Goal: Task Accomplishment & Management: Manage account settings

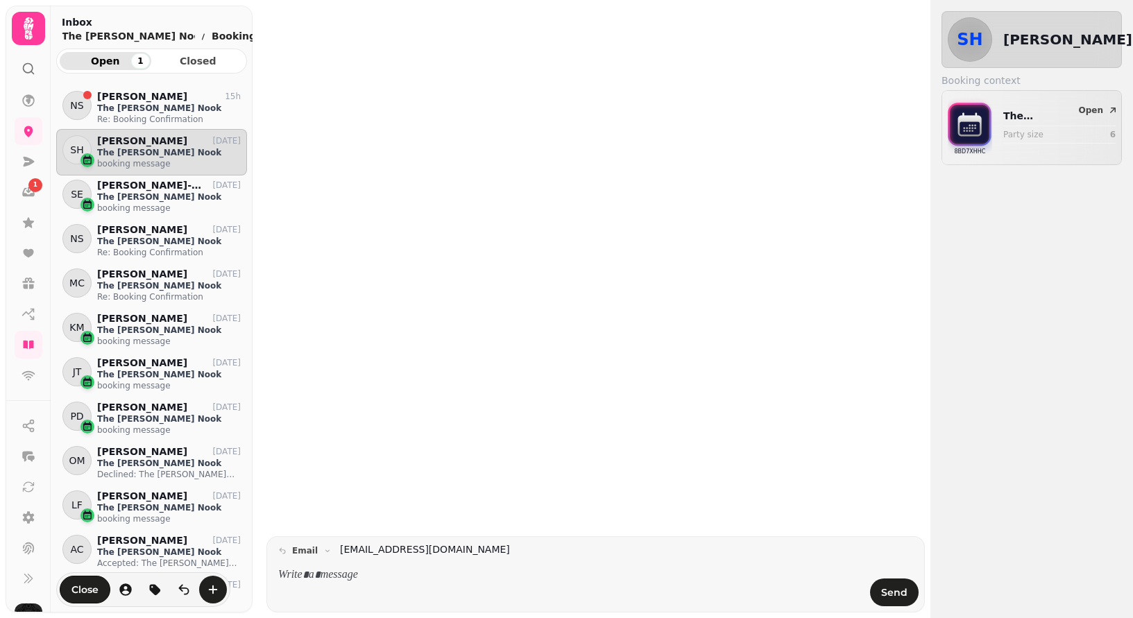
scroll to position [522, 191]
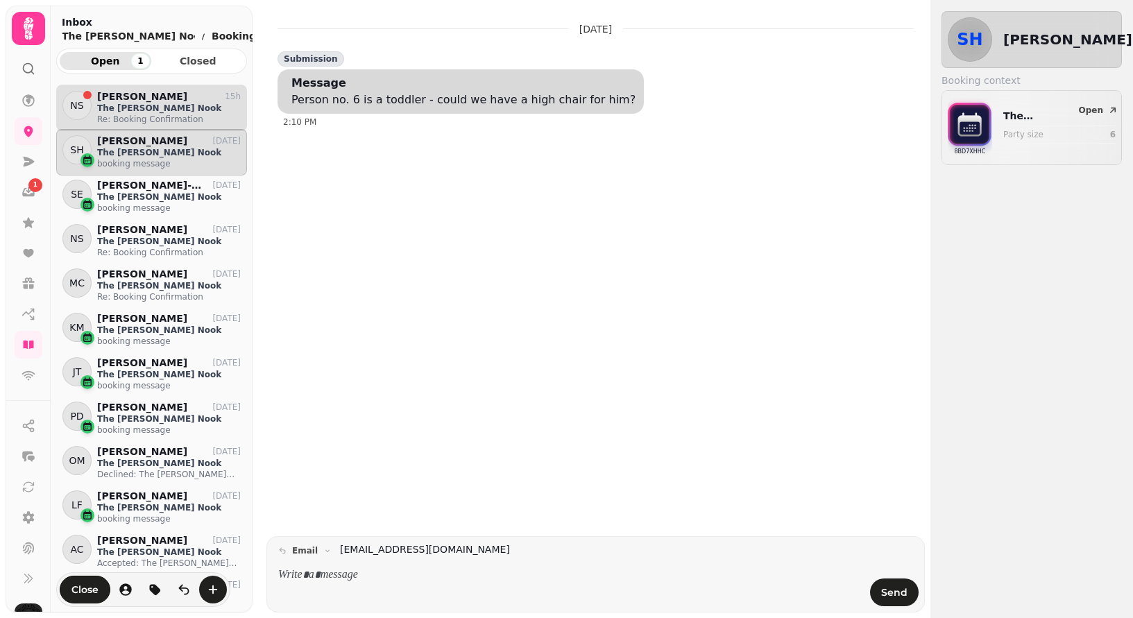
click at [121, 115] on p "Re: Booking Confirmation" at bounding box center [169, 119] width 144 height 11
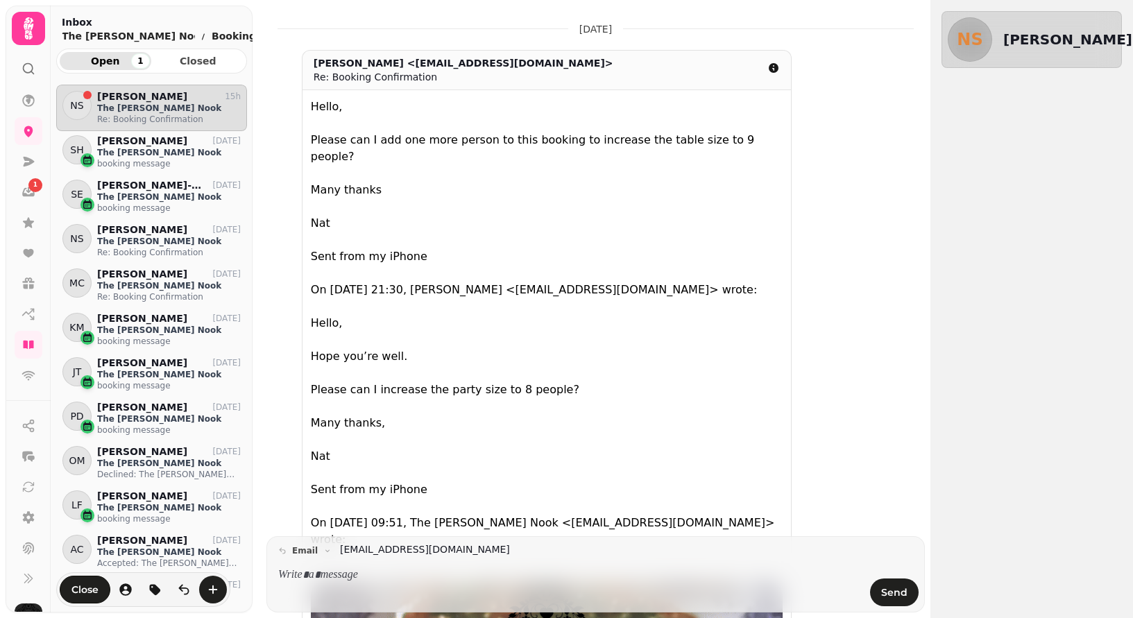
click at [25, 31] on icon at bounding box center [29, 29] width 28 height 28
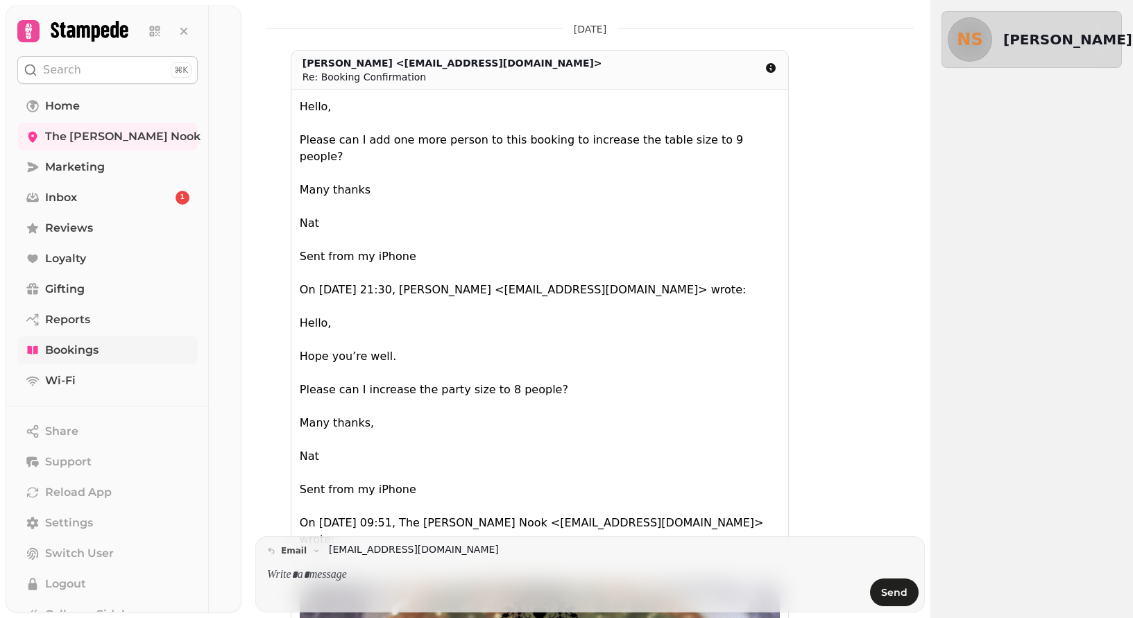
click at [61, 355] on span "Bookings" at bounding box center [71, 350] width 53 height 17
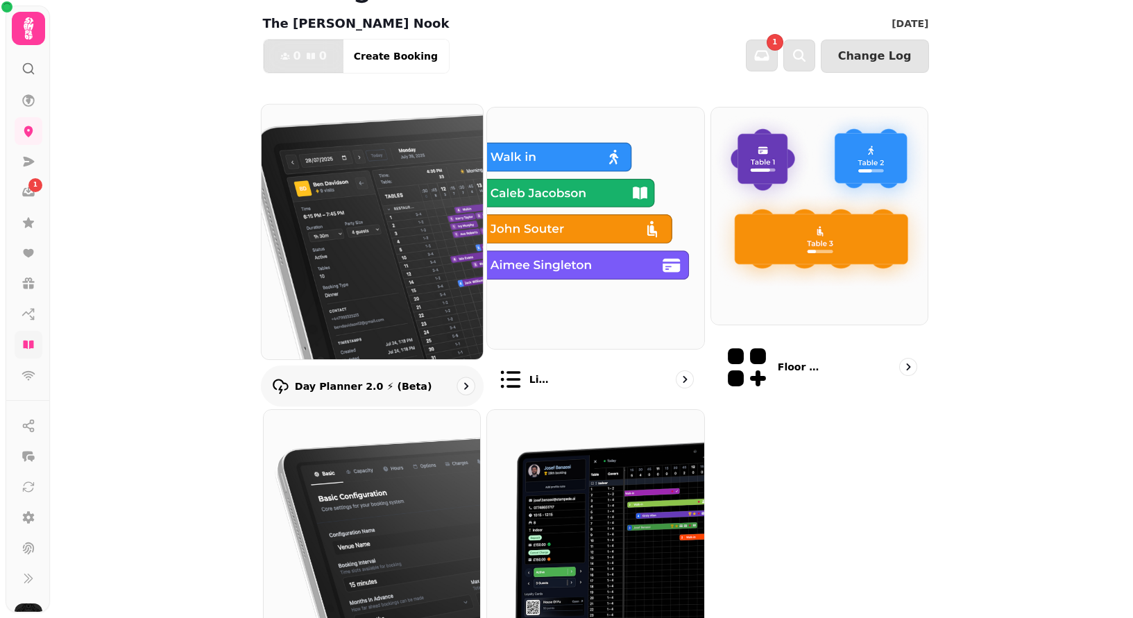
scroll to position [125, 0]
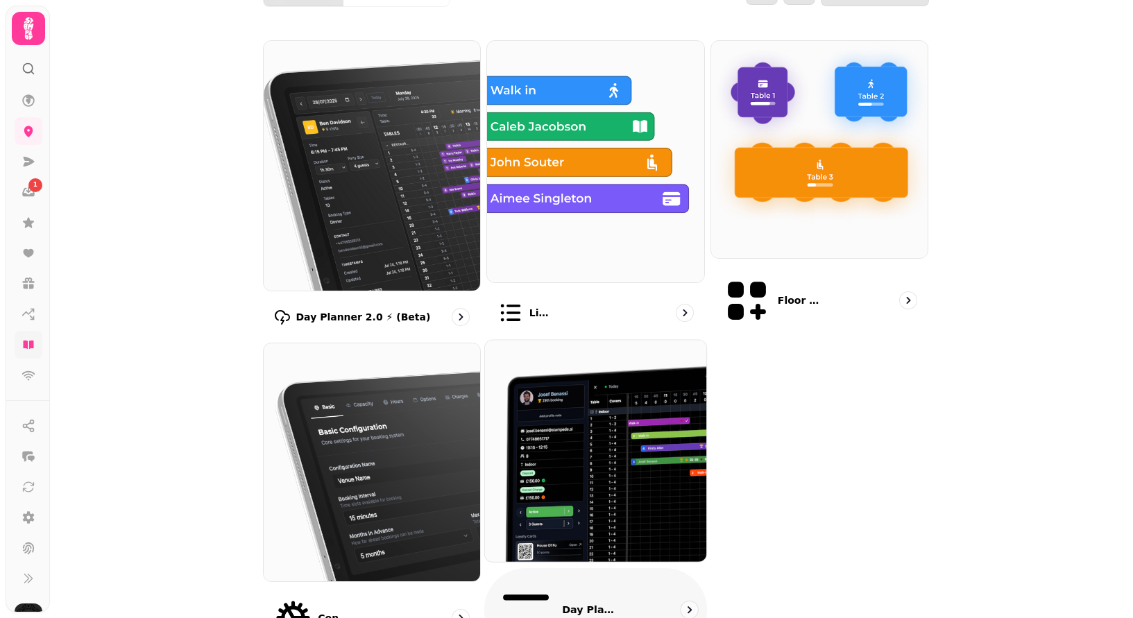
click at [589, 432] on img at bounding box center [596, 451] width 244 height 244
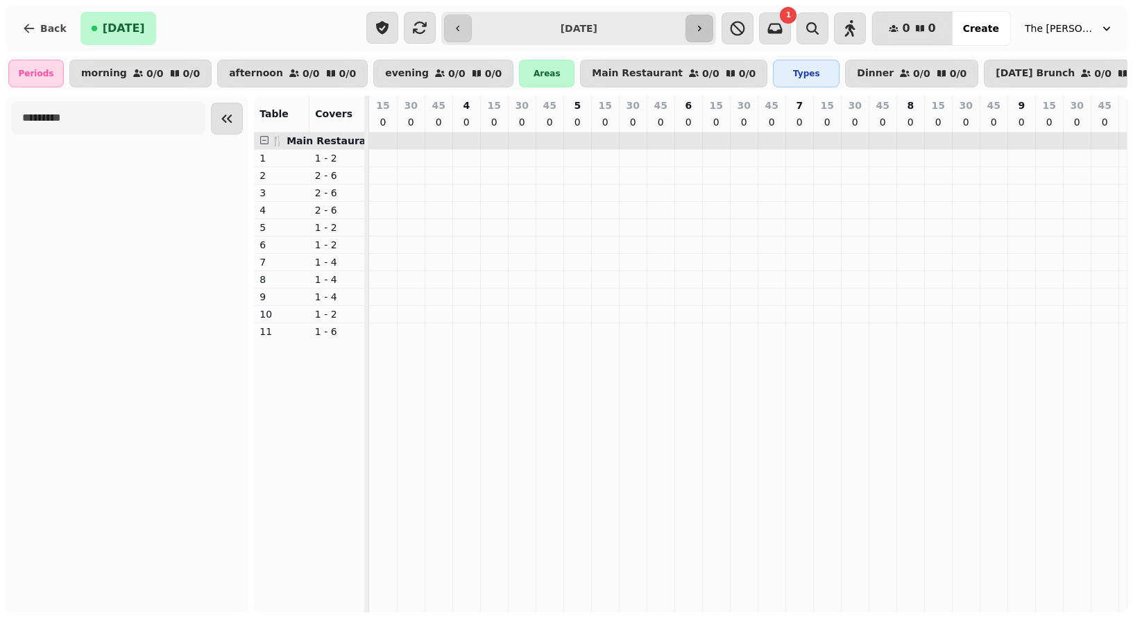
scroll to position [0, 845]
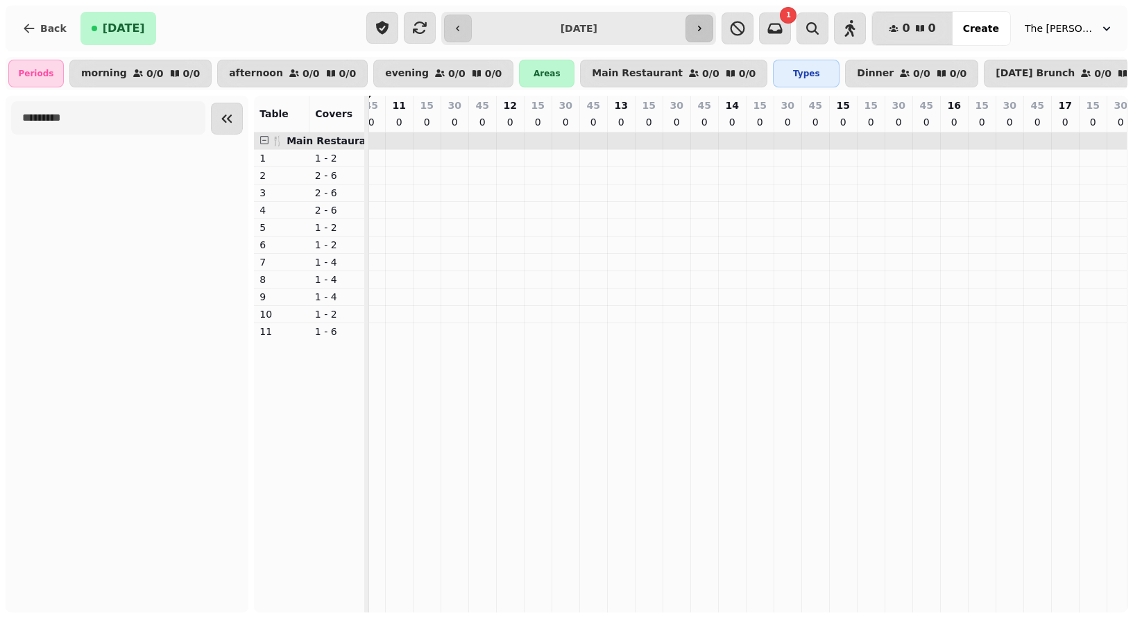
click at [702, 28] on icon "button" at bounding box center [699, 29] width 3 height 6
type input "**********"
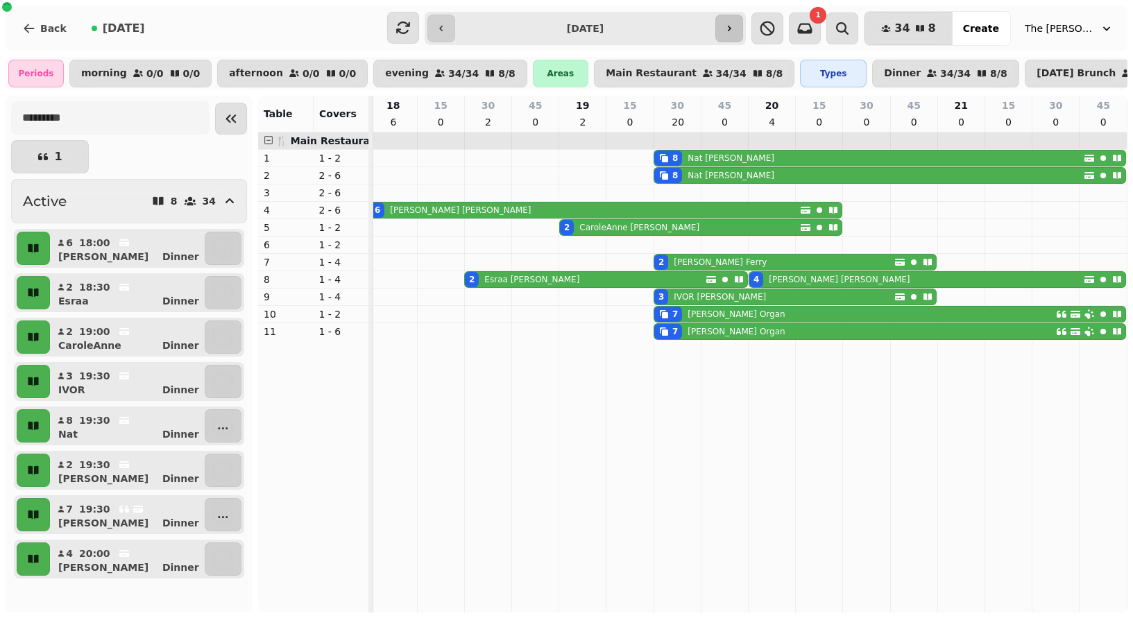
scroll to position [0, 0]
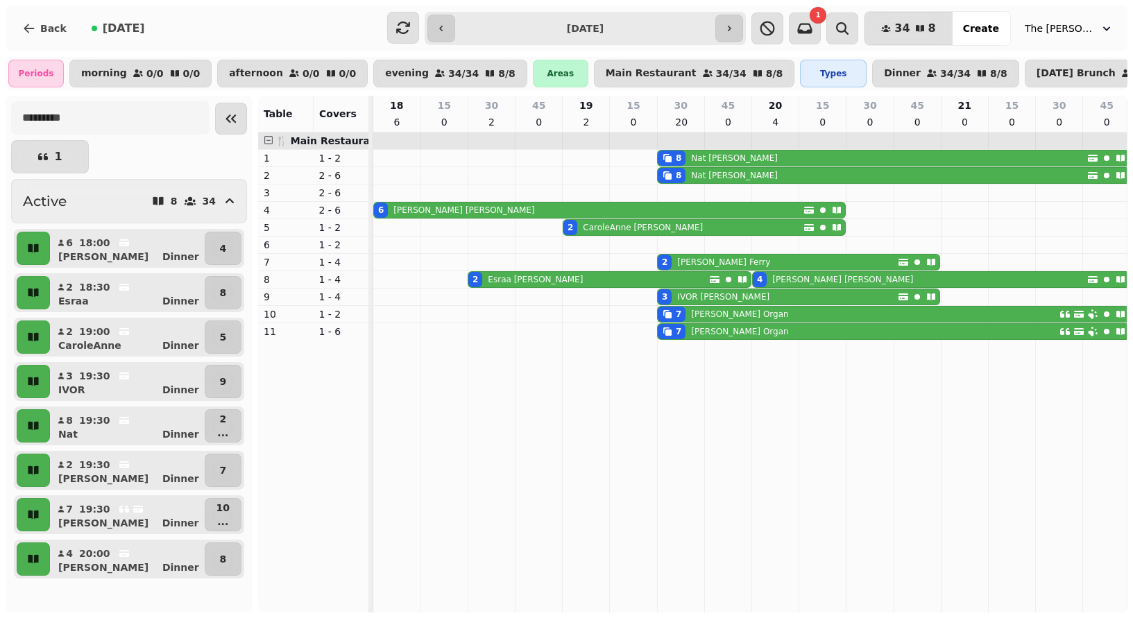
click at [677, 164] on div "8" at bounding box center [679, 158] width 6 height 11
select select "**********"
select select "*"
select select "****"
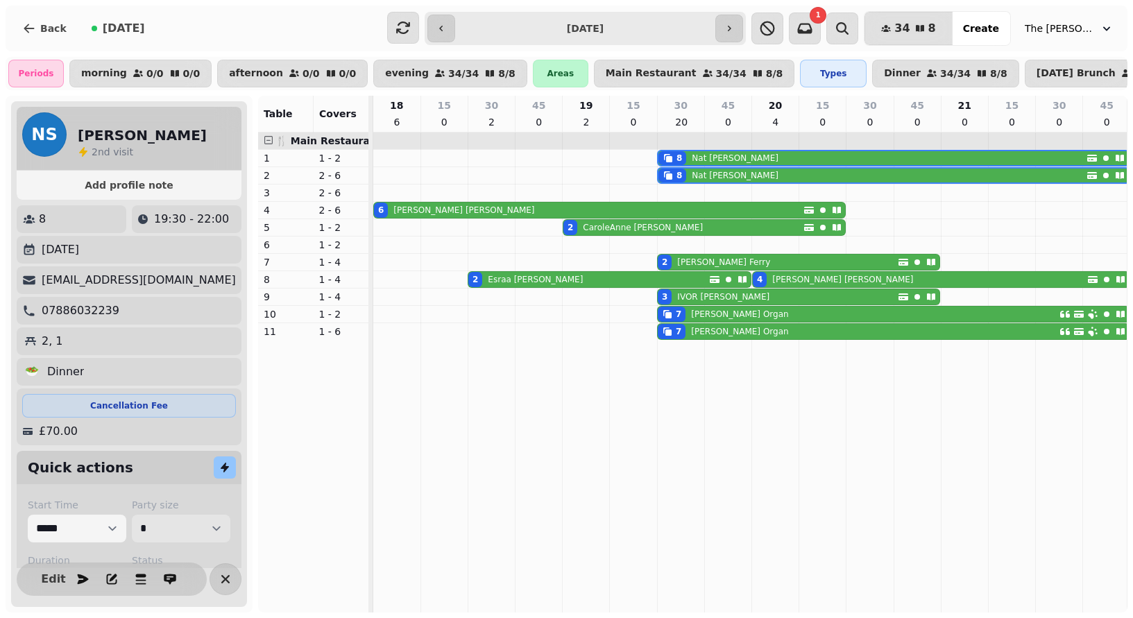
click at [214, 532] on select "* * * * * * * * * ** ** ** ** ** ** ** ** ** ** ** ** ** ** ** ** ** ** ** ** *…" at bounding box center [181, 529] width 99 height 28
select select "*"
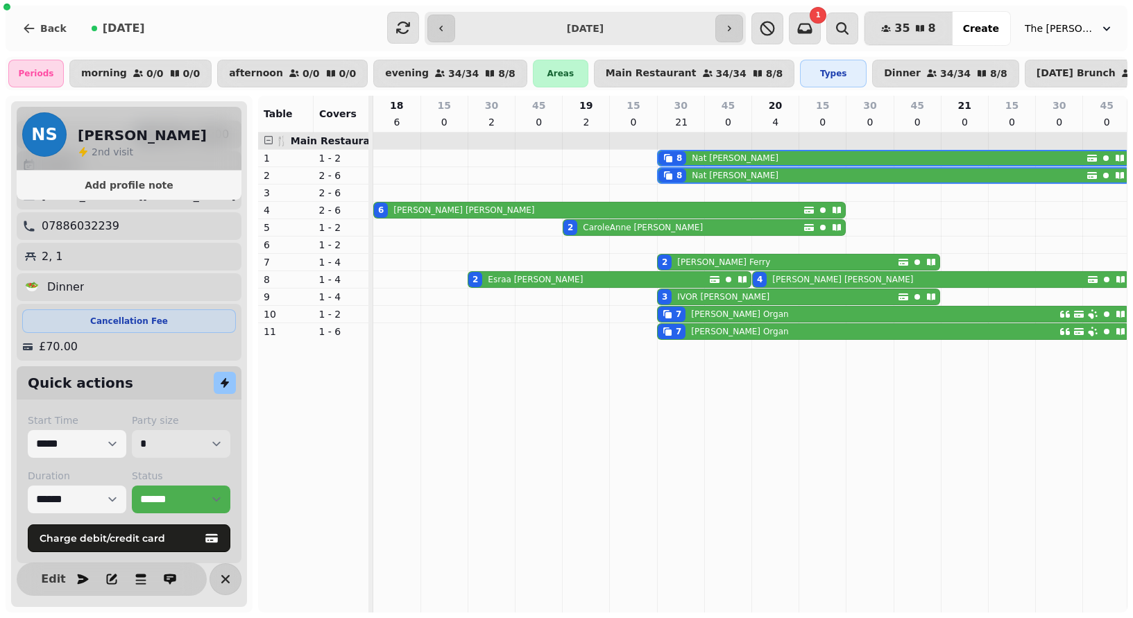
scroll to position [91, 0]
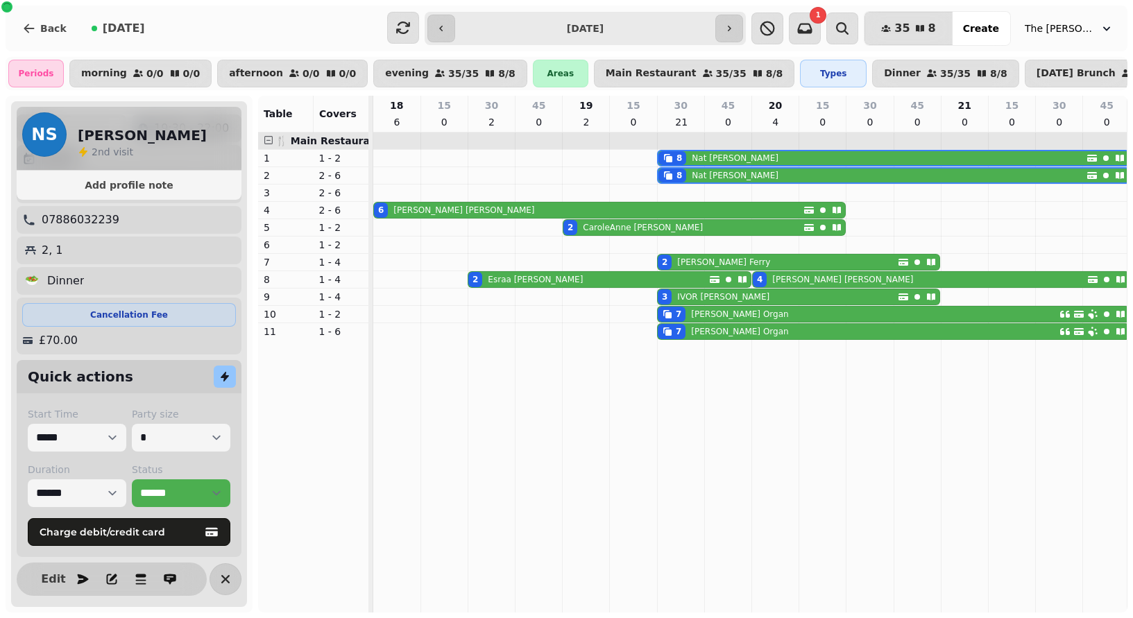
click at [42, 247] on p "2, 1" at bounding box center [53, 250] width 22 height 17
click at [49, 582] on span "Edit" at bounding box center [53, 579] width 17 height 11
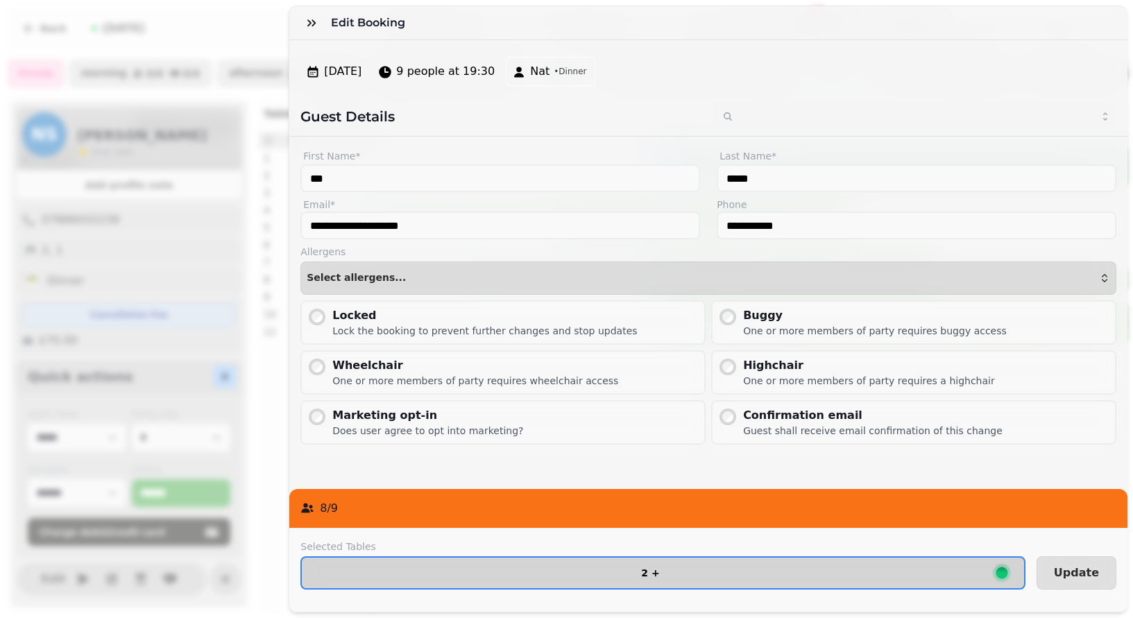
click at [605, 578] on button "2 +" at bounding box center [663, 573] width 725 height 33
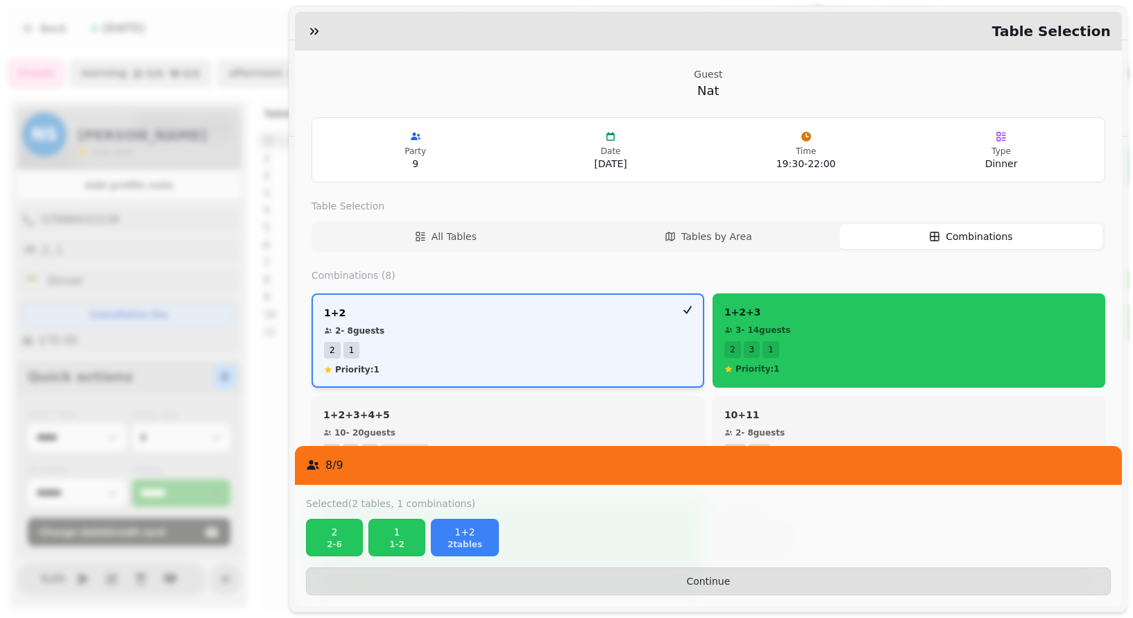
click at [617, 365] on div "Priority: 1" at bounding box center [508, 369] width 368 height 11
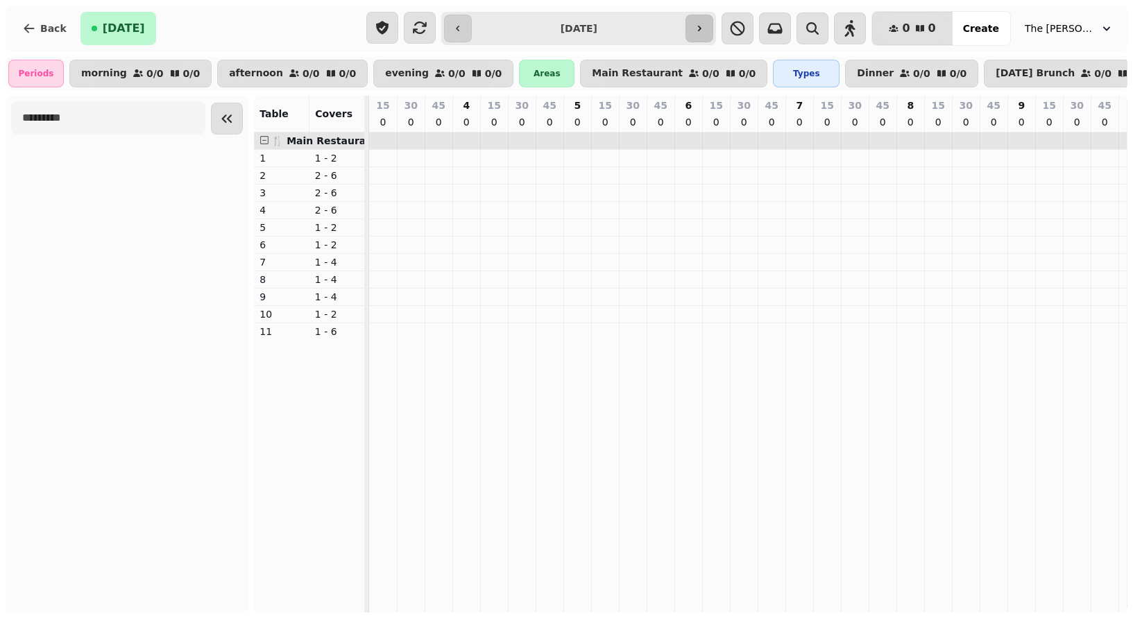
scroll to position [0, 846]
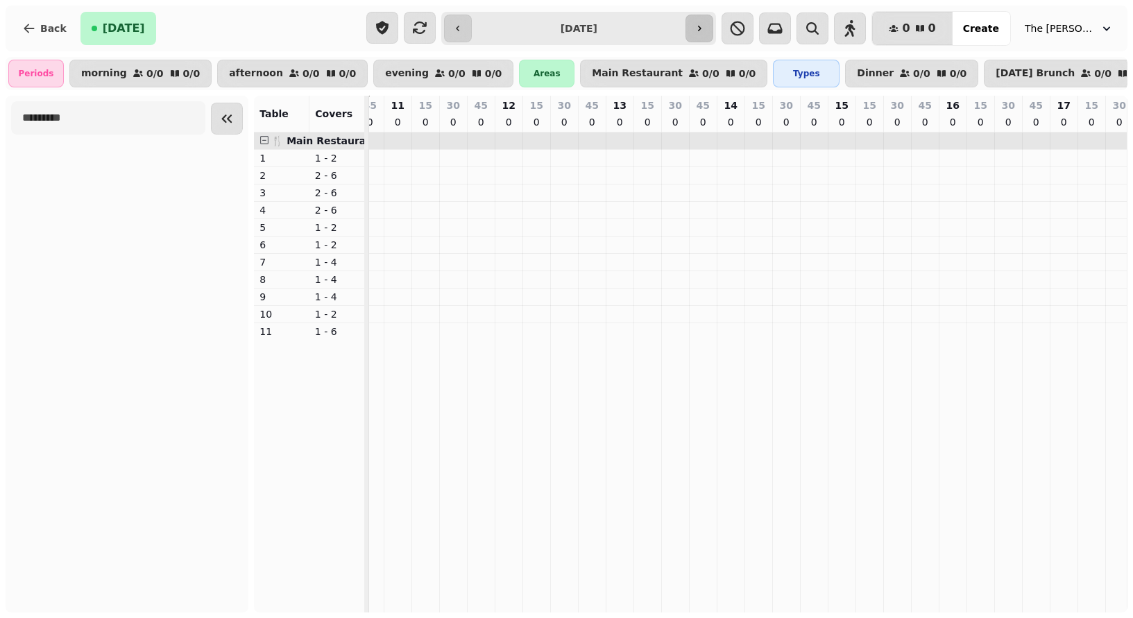
click at [705, 28] on icon "button" at bounding box center [699, 28] width 11 height 11
type input "**********"
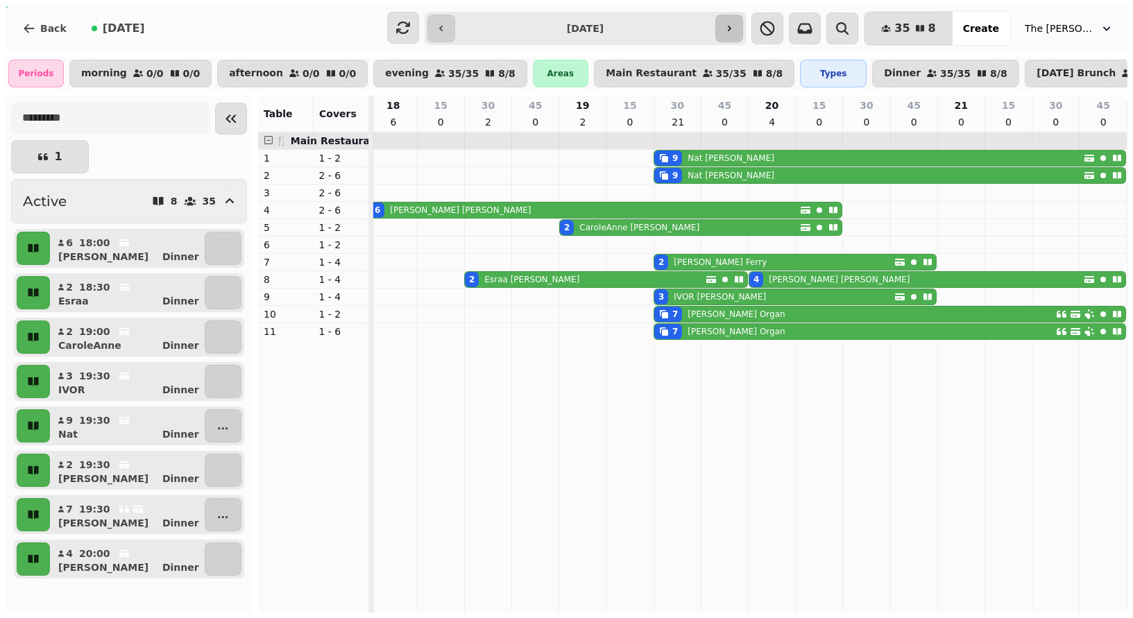
scroll to position [0, 0]
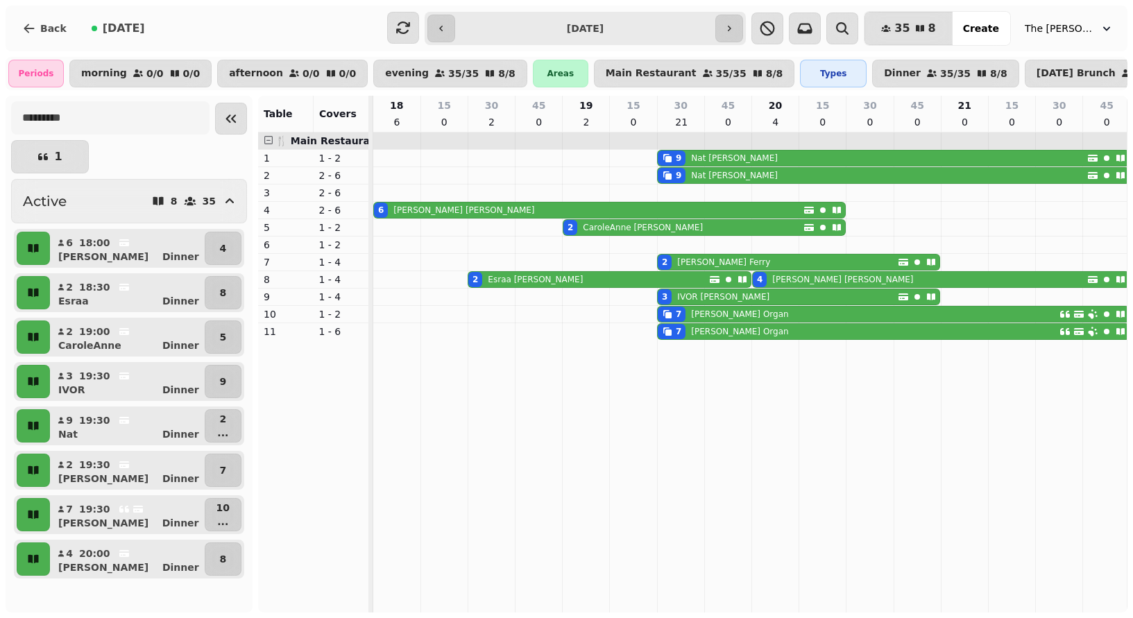
click at [702, 164] on p "Nat Spink" at bounding box center [734, 158] width 87 height 11
select select "**********"
select select "*"
select select "****"
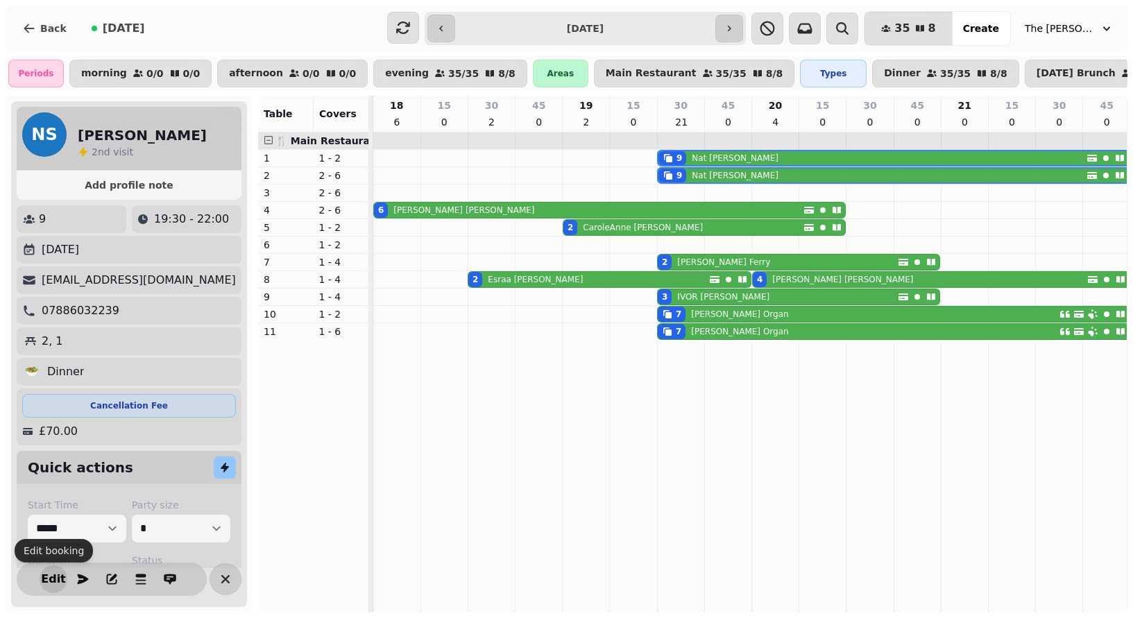
click at [48, 581] on span "Edit" at bounding box center [53, 579] width 17 height 11
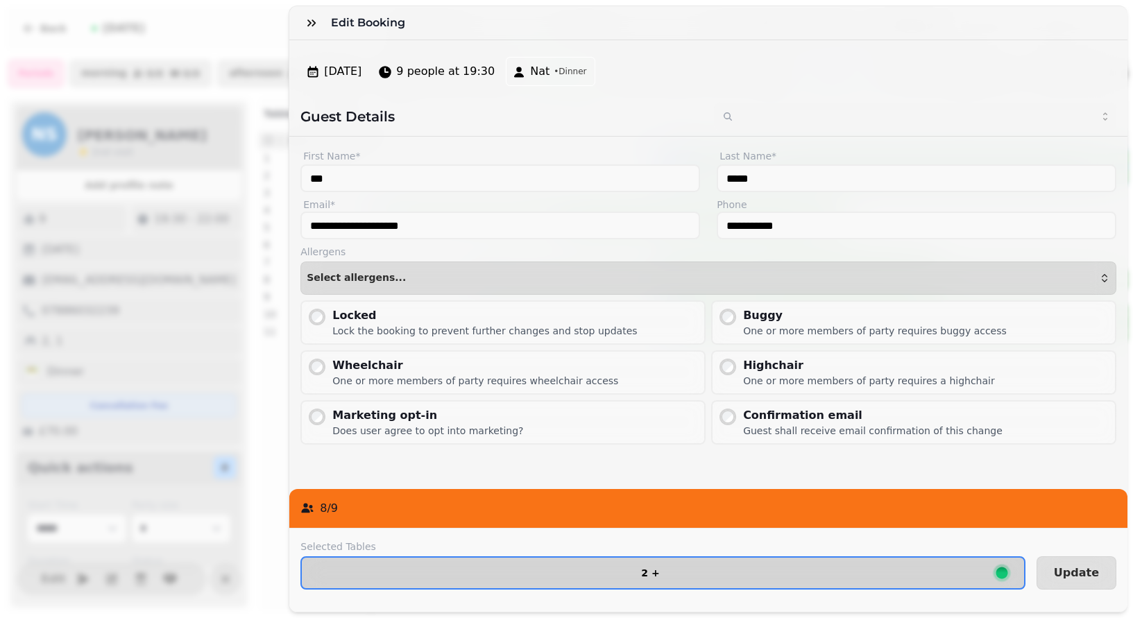
click at [432, 582] on button "2 +" at bounding box center [663, 573] width 725 height 33
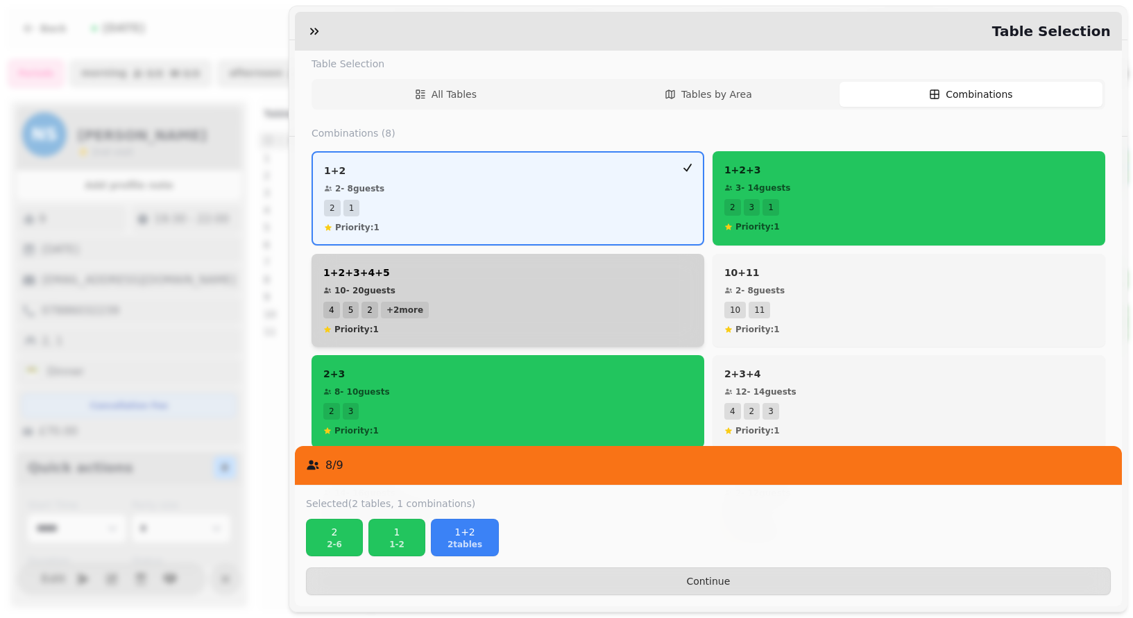
scroll to position [219, 0]
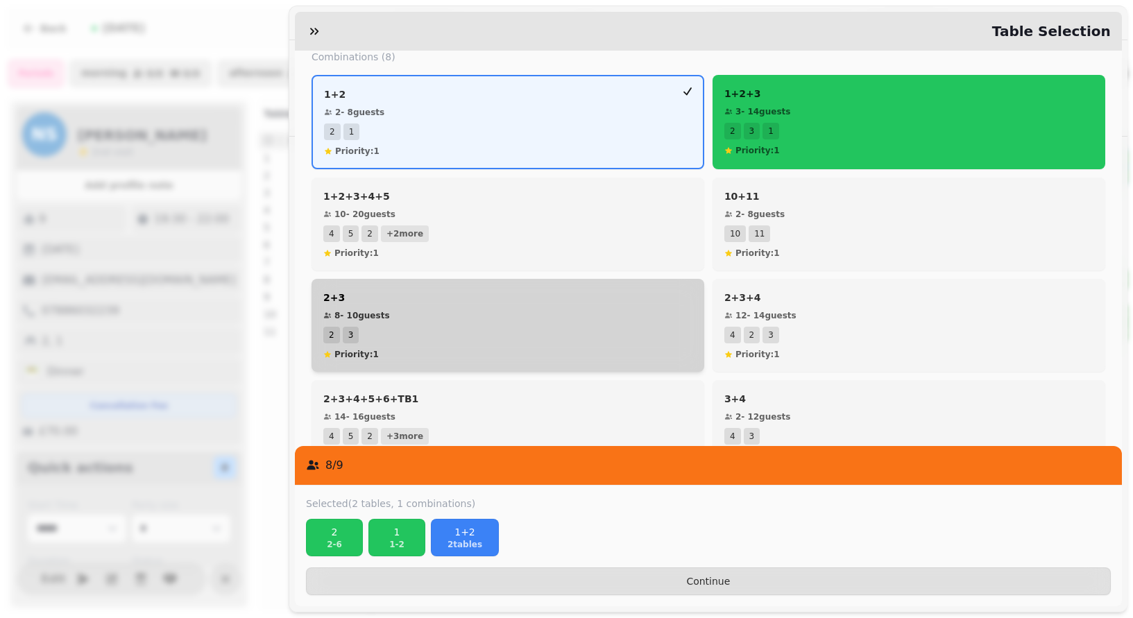
click at [500, 333] on div "2 3" at bounding box center [507, 335] width 369 height 17
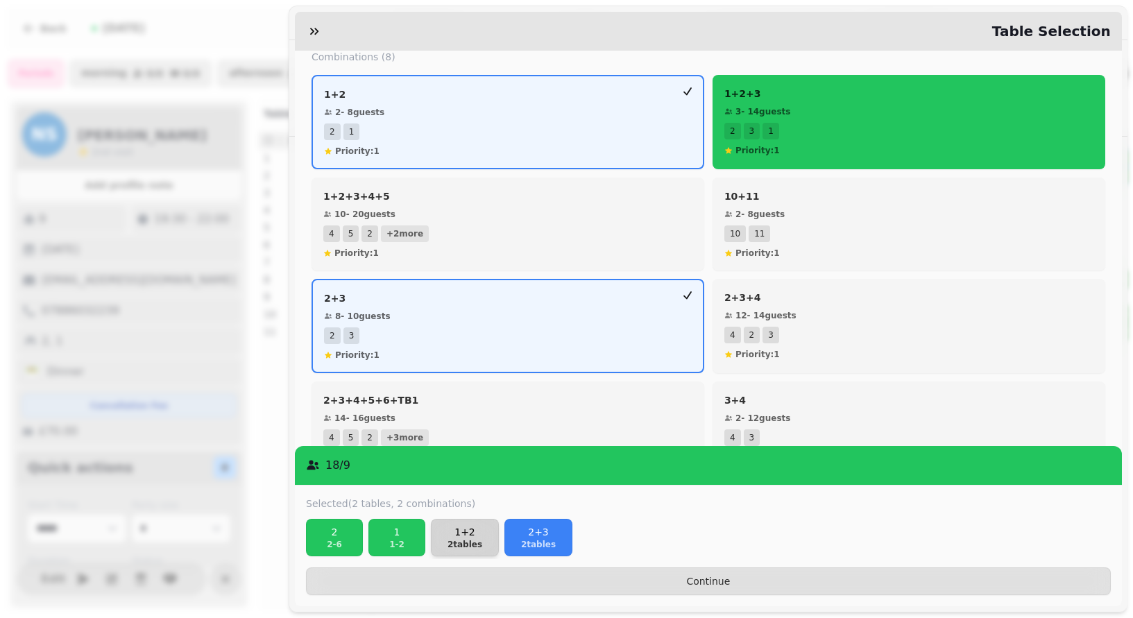
click at [470, 551] on button "1+2 2 tables" at bounding box center [465, 537] width 68 height 37
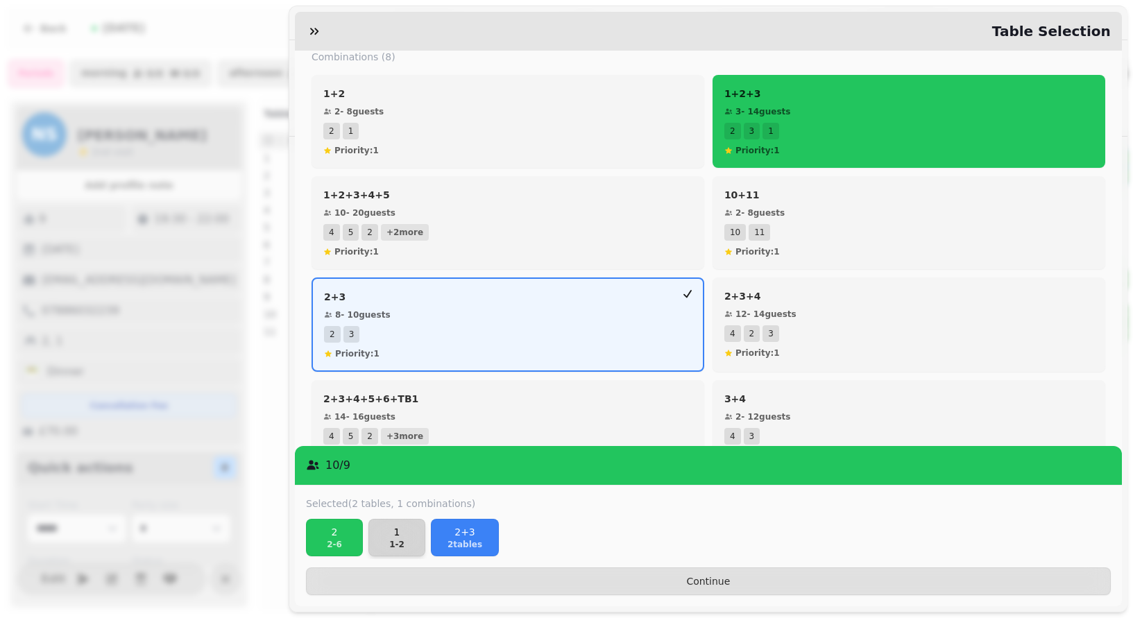
click at [407, 546] on p "1 - 2" at bounding box center [397, 544] width 44 height 11
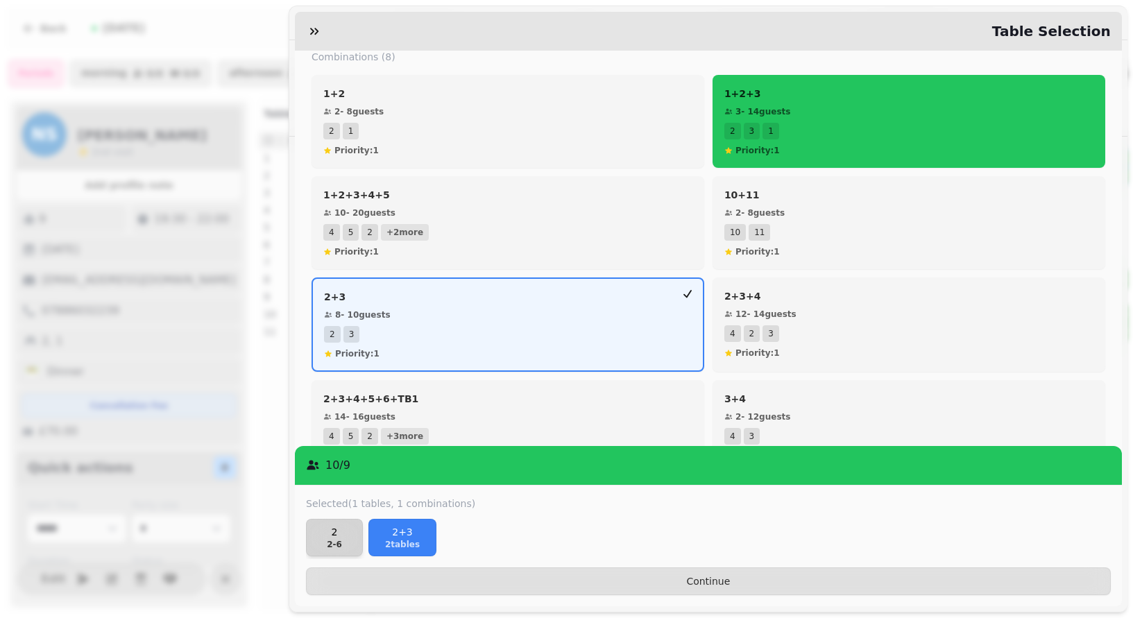
click at [341, 547] on p "2 - 6" at bounding box center [334, 544] width 44 height 11
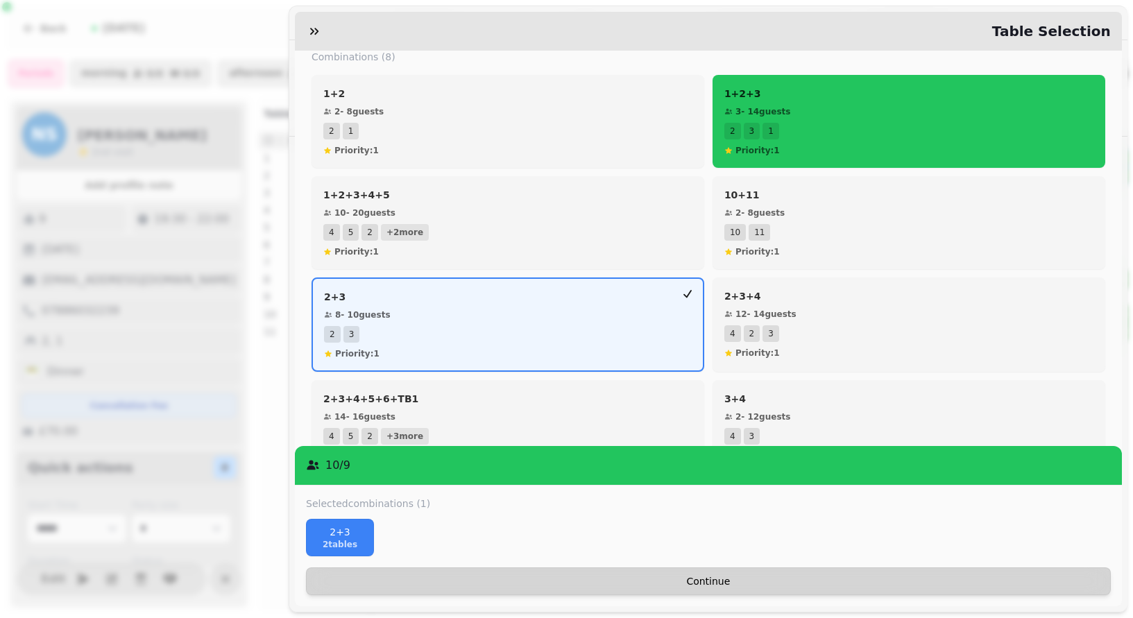
click at [704, 579] on span "Continue" at bounding box center [709, 582] width 782 height 10
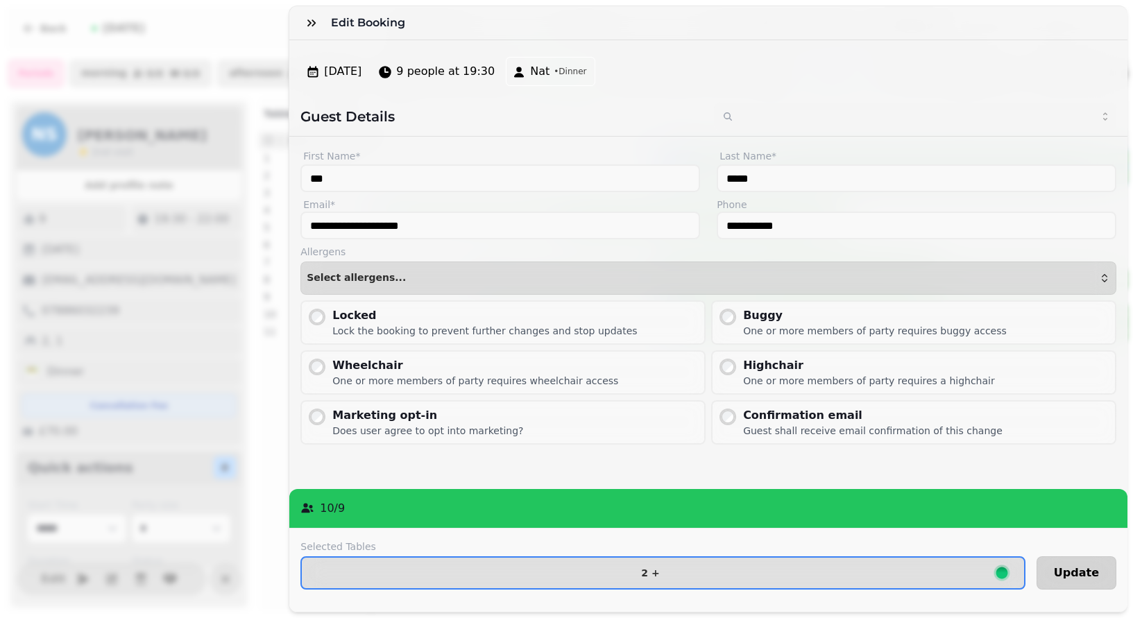
click at [1079, 571] on span "Update" at bounding box center [1076, 573] width 45 height 11
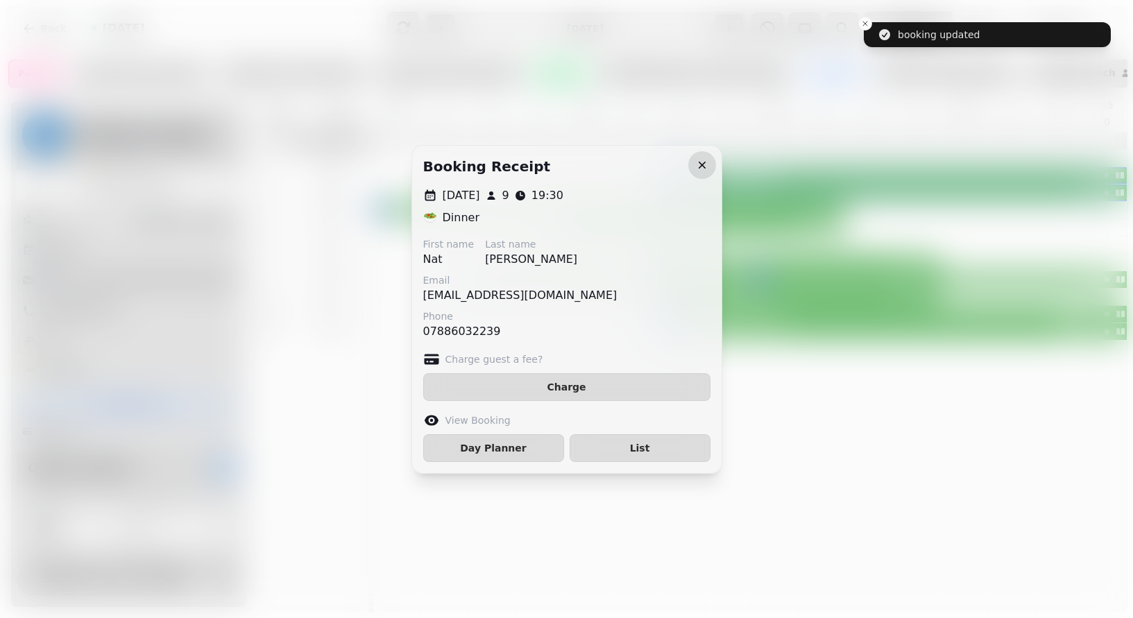
click at [705, 162] on icon "button" at bounding box center [702, 165] width 14 height 14
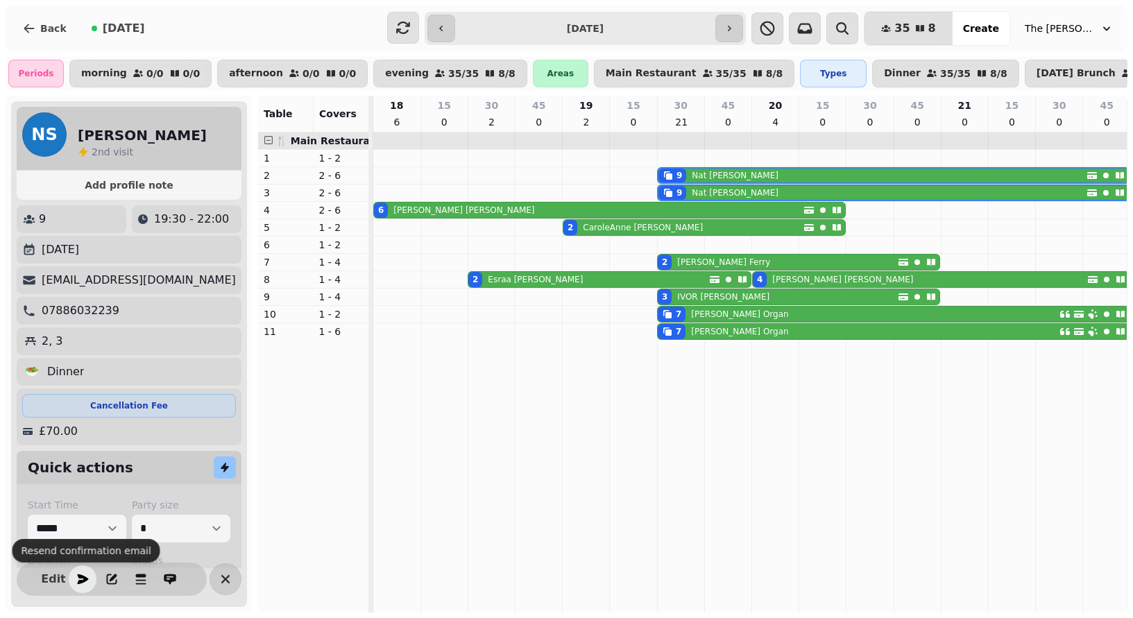
click at [81, 577] on icon "button" at bounding box center [83, 580] width 11 height 10
click at [226, 579] on icon "button" at bounding box center [225, 579] width 17 height 17
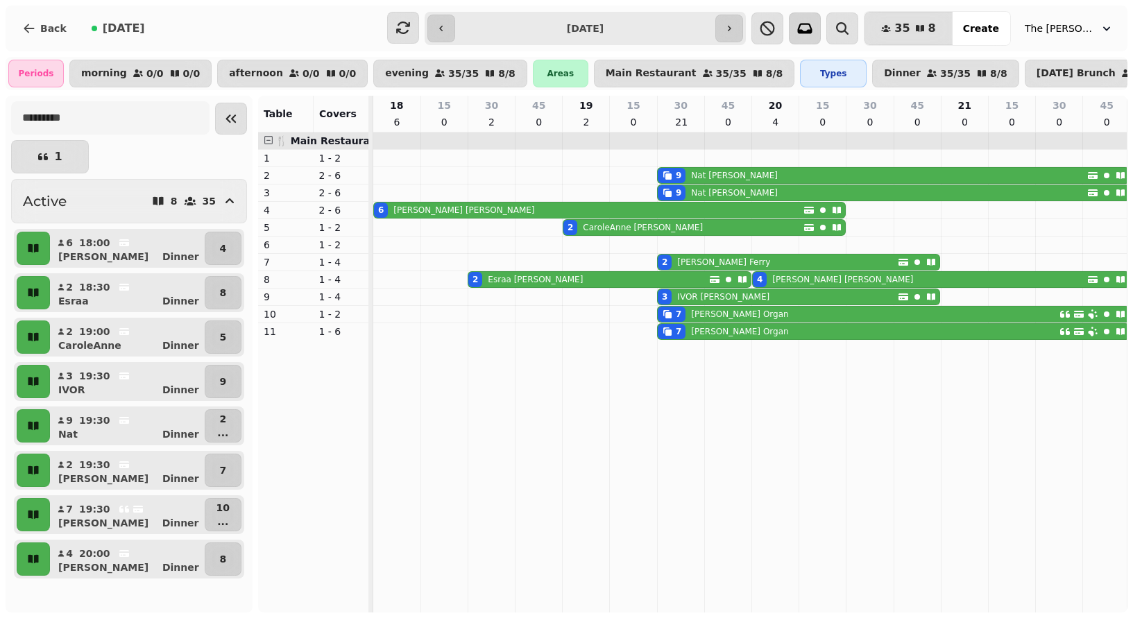
click at [813, 26] on icon "button" at bounding box center [805, 28] width 17 height 17
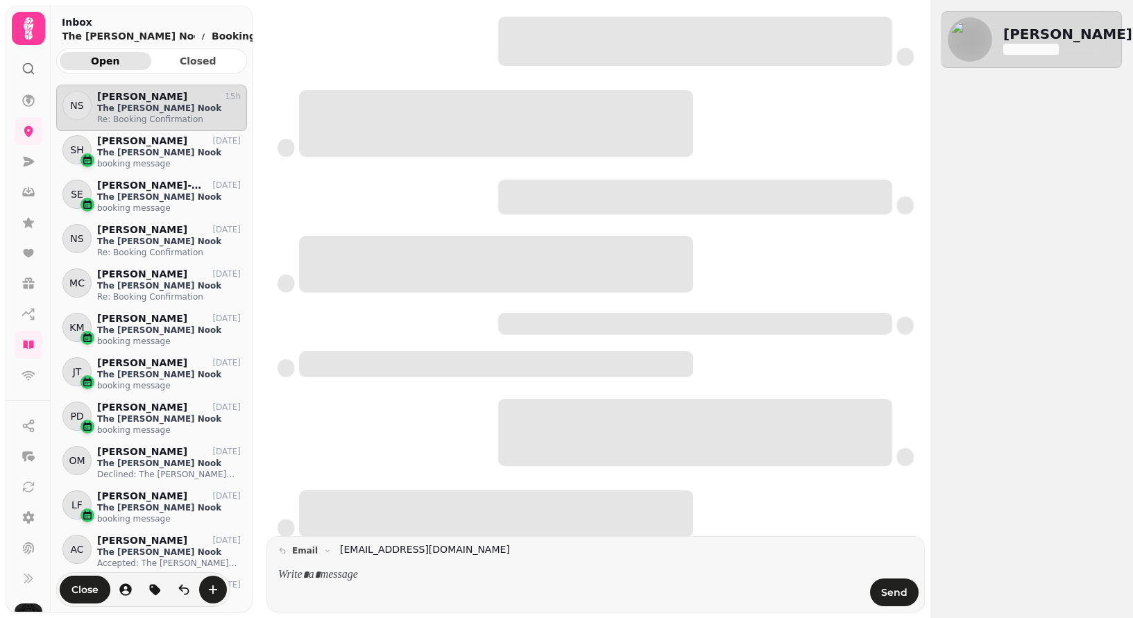
scroll to position [522, 191]
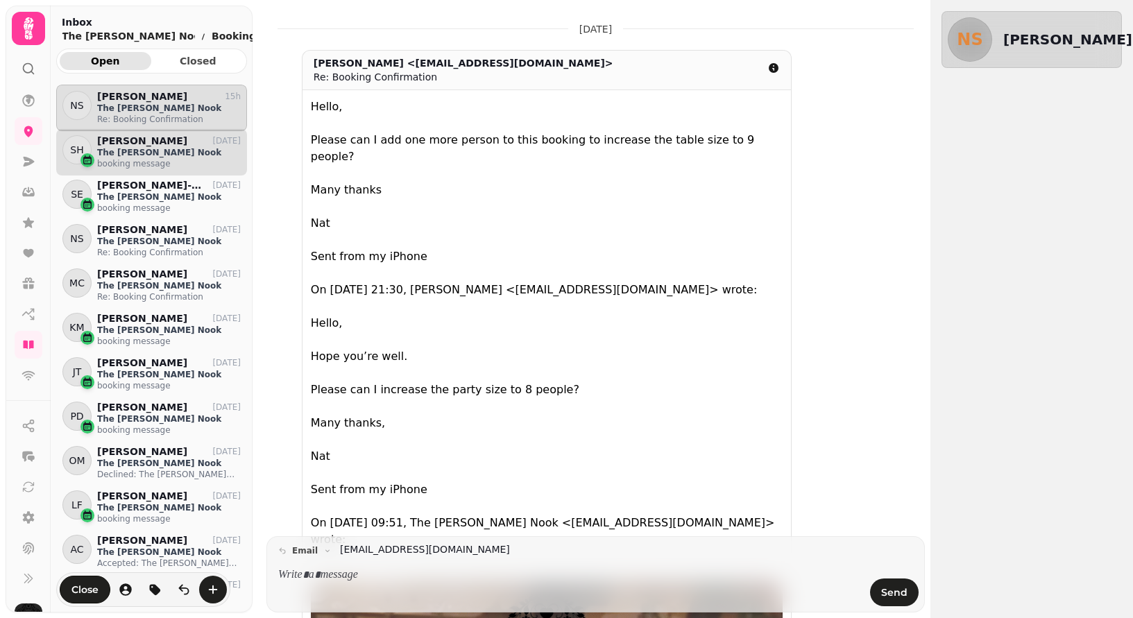
click at [124, 149] on p "The [PERSON_NAME] Nook" at bounding box center [169, 152] width 144 height 11
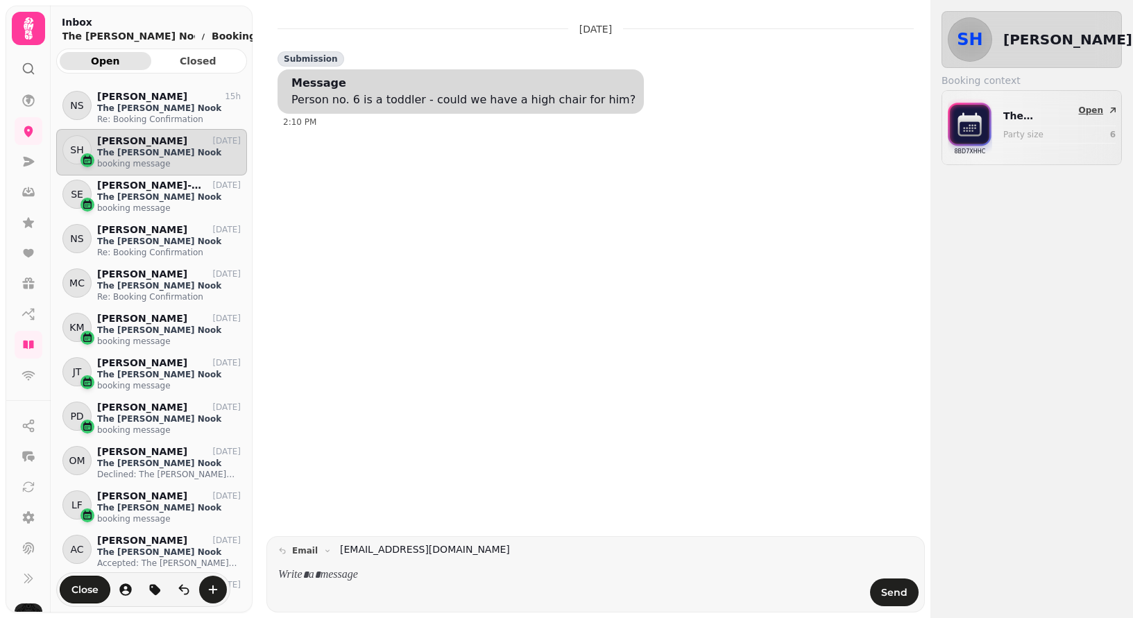
click at [1028, 131] on p "Party size" at bounding box center [1043, 134] width 78 height 11
select select "**********"
select select "*"
select select "****"
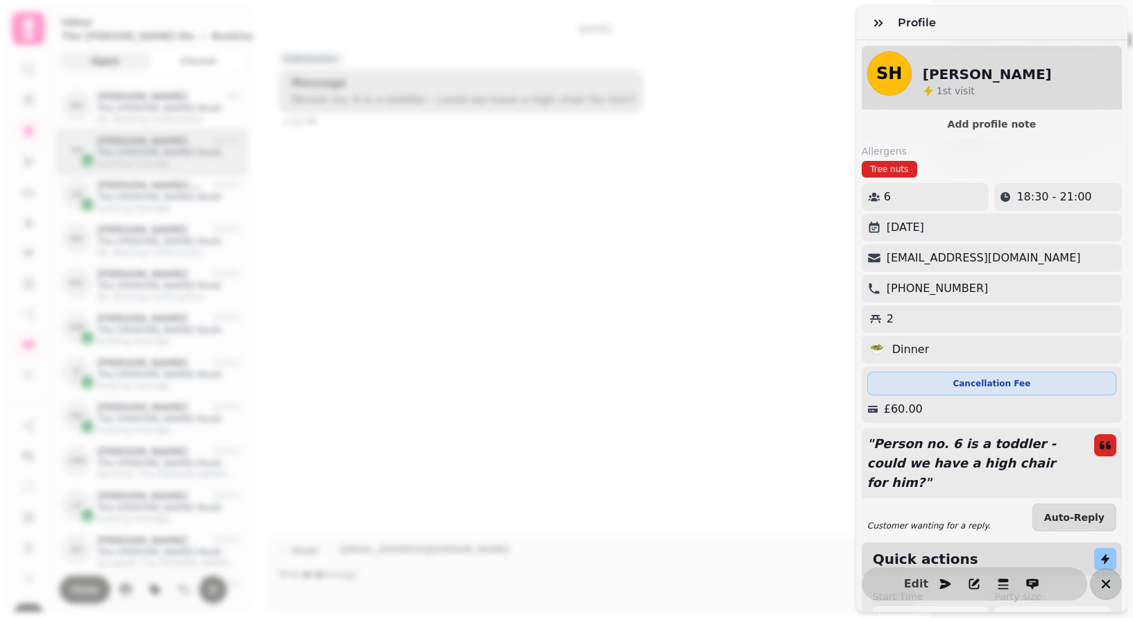
click at [1108, 587] on icon "button" at bounding box center [1106, 584] width 8 height 8
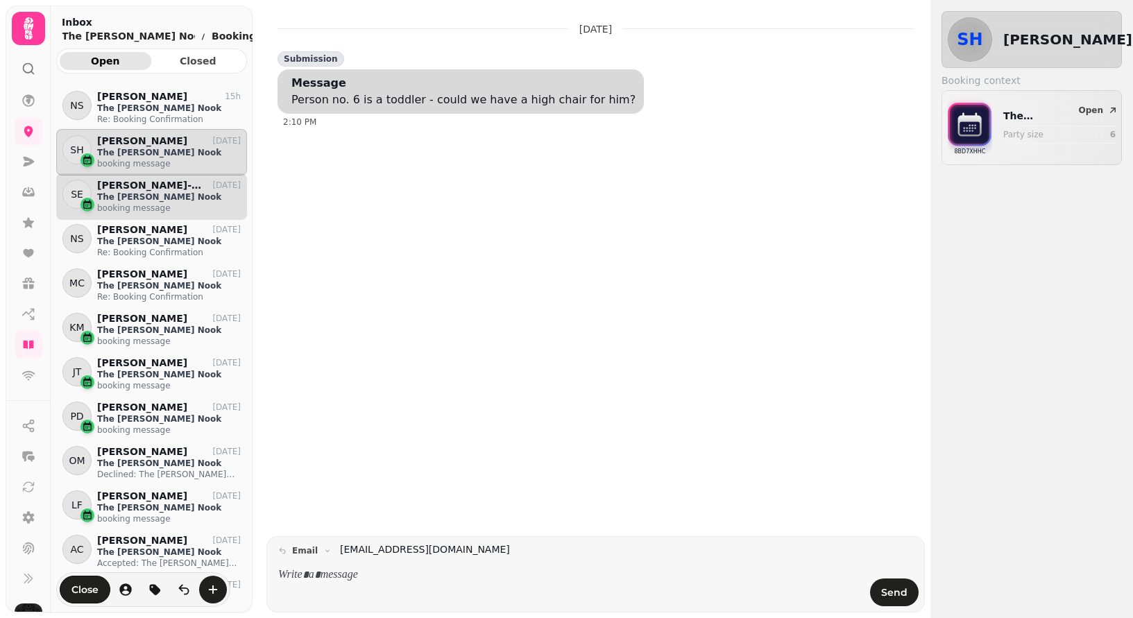
click at [113, 196] on p "The [PERSON_NAME] Nook" at bounding box center [169, 197] width 144 height 11
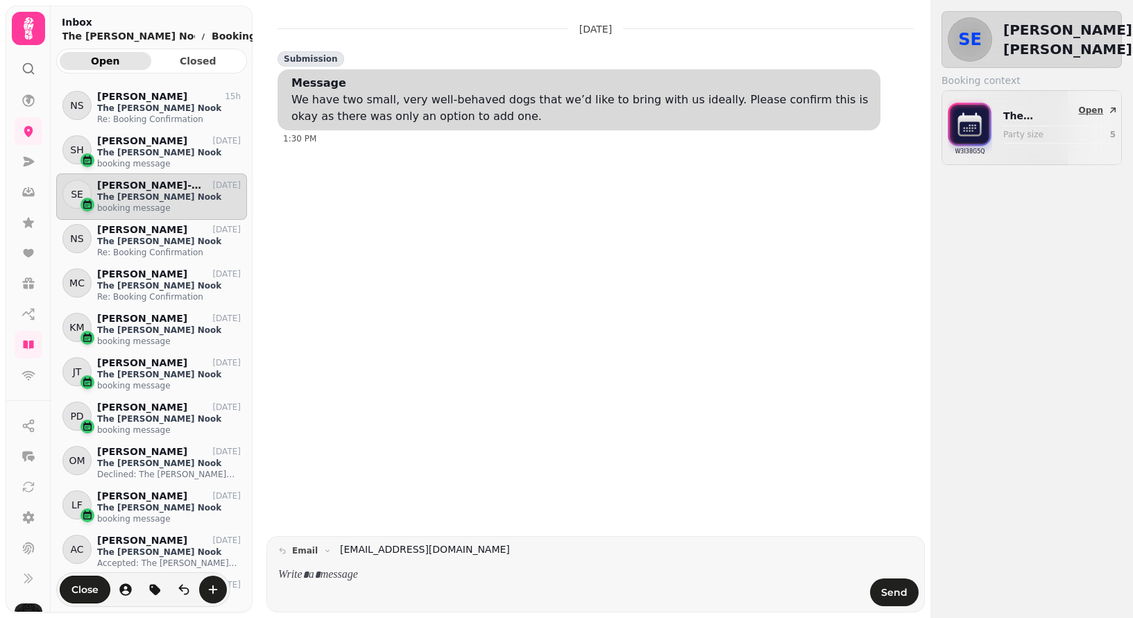
click at [1047, 124] on div "The Lacy Nook Party size 5" at bounding box center [1060, 127] width 112 height 37
select select "**********"
select select "*"
select select "****"
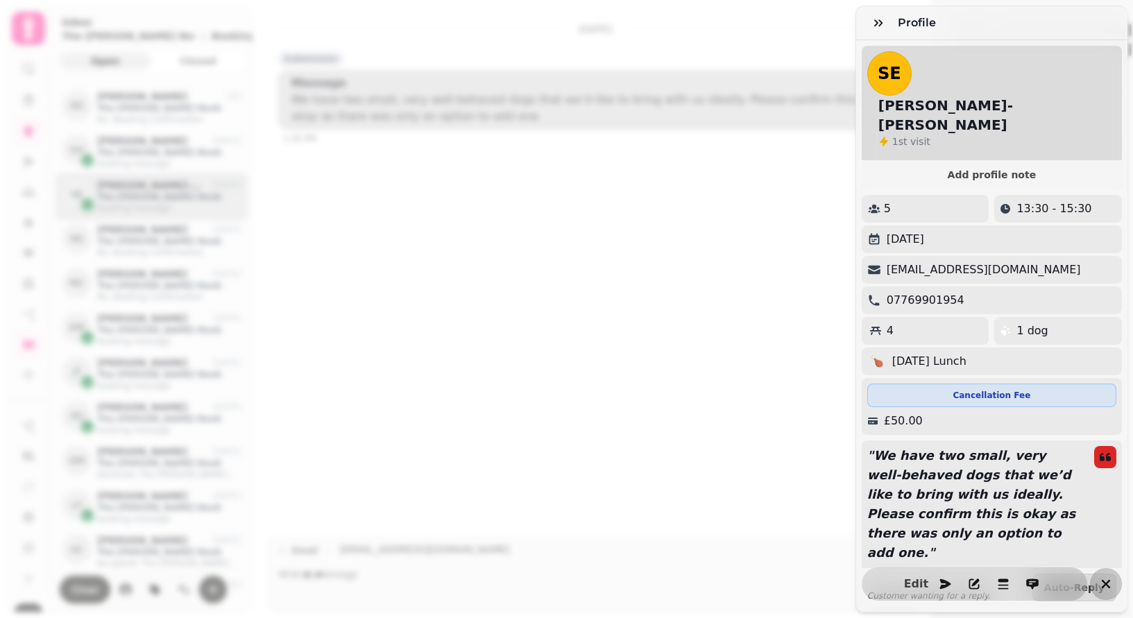
click at [1105, 587] on icon "button" at bounding box center [1106, 584] width 17 height 17
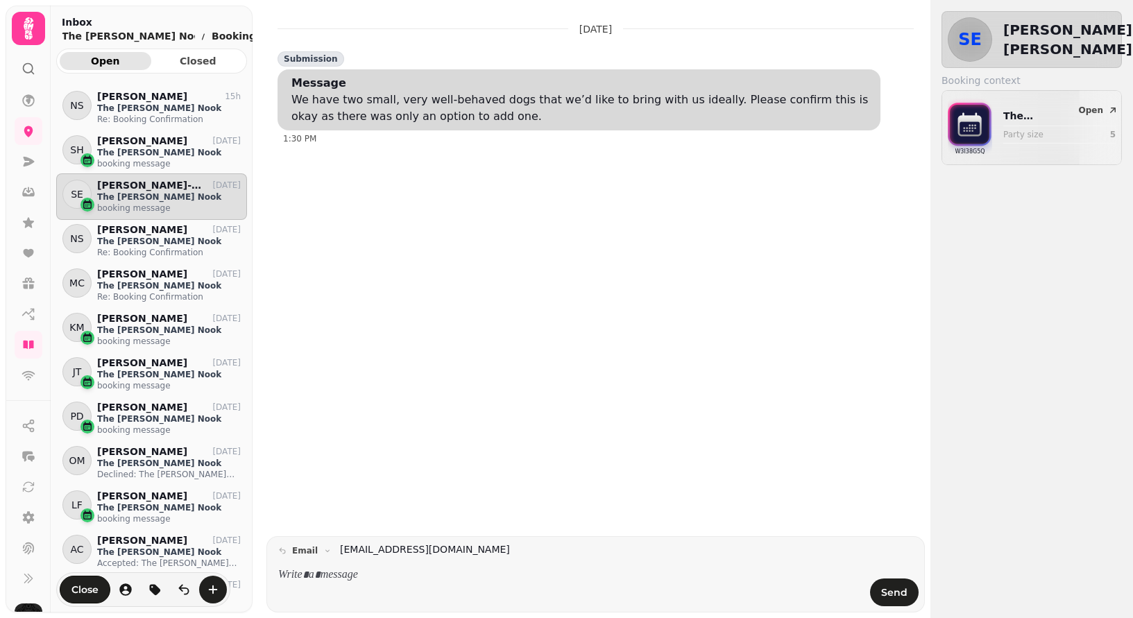
click at [360, 580] on p at bounding box center [570, 576] width 584 height 16
click at [1061, 124] on div "The Lacy Nook Party size 5" at bounding box center [1060, 127] width 112 height 37
select select "**********"
select select "*"
select select "****"
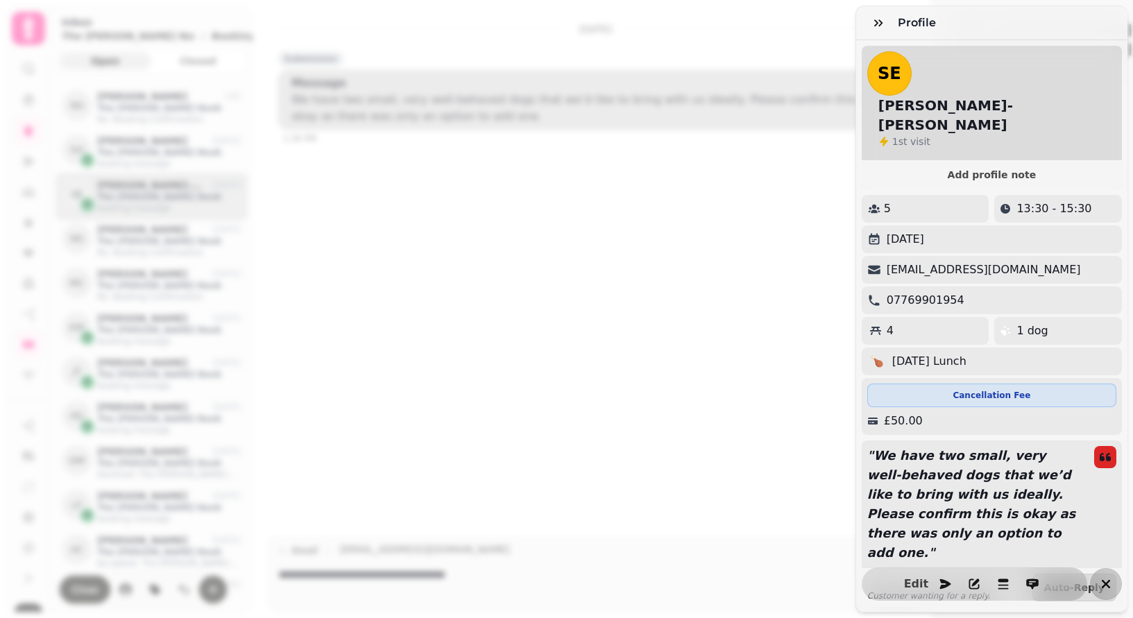
click at [1111, 586] on icon "button" at bounding box center [1106, 584] width 17 height 17
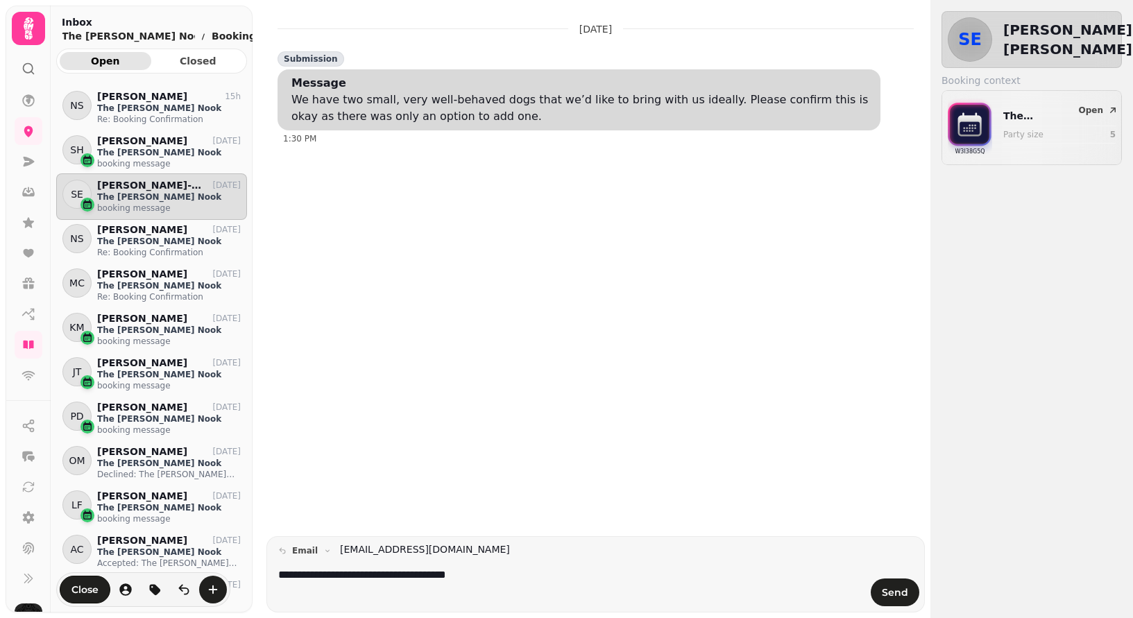
click at [500, 578] on p "**********" at bounding box center [570, 576] width 584 height 16
click at [895, 595] on span "Send" at bounding box center [895, 593] width 26 height 10
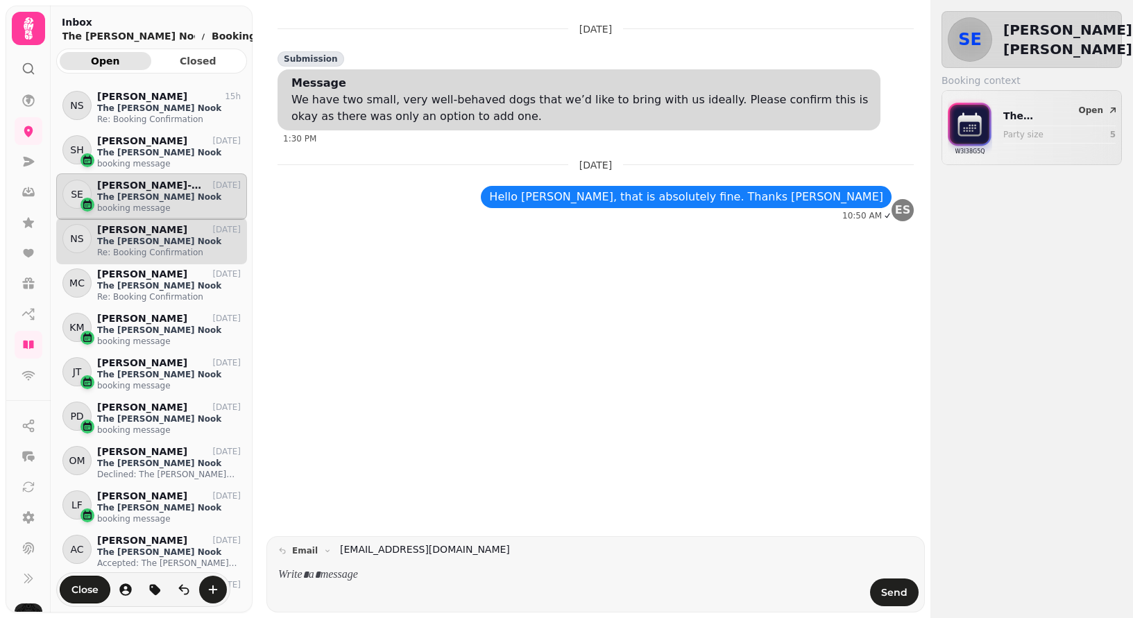
click at [128, 236] on p "The [PERSON_NAME] Nook" at bounding box center [169, 241] width 144 height 11
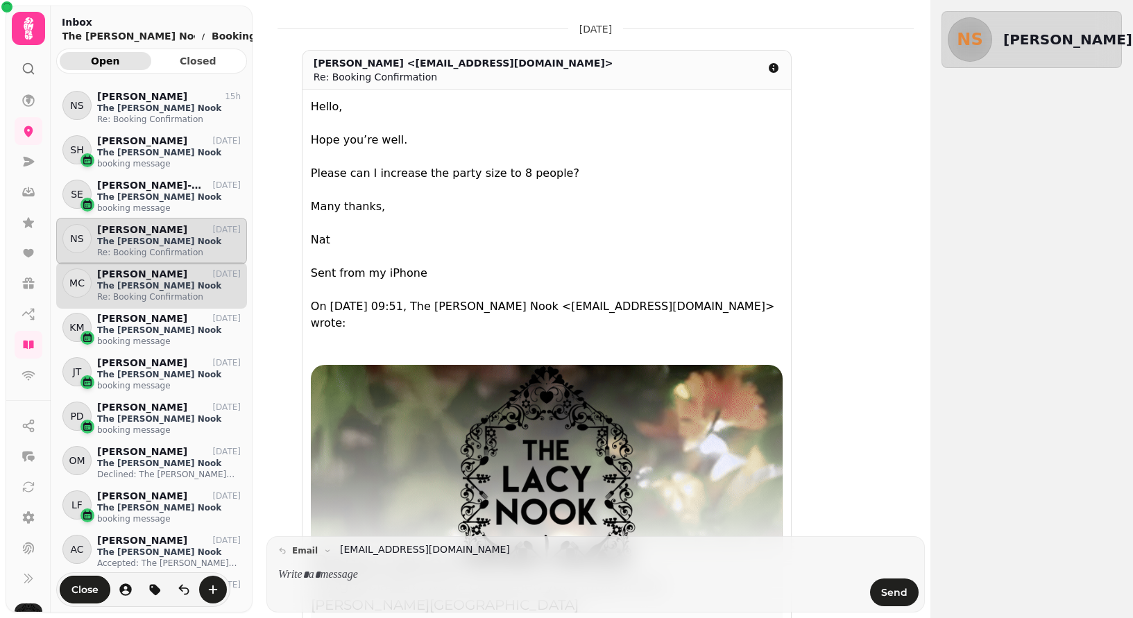
click at [126, 287] on p "The [PERSON_NAME] Nook" at bounding box center [169, 285] width 144 height 11
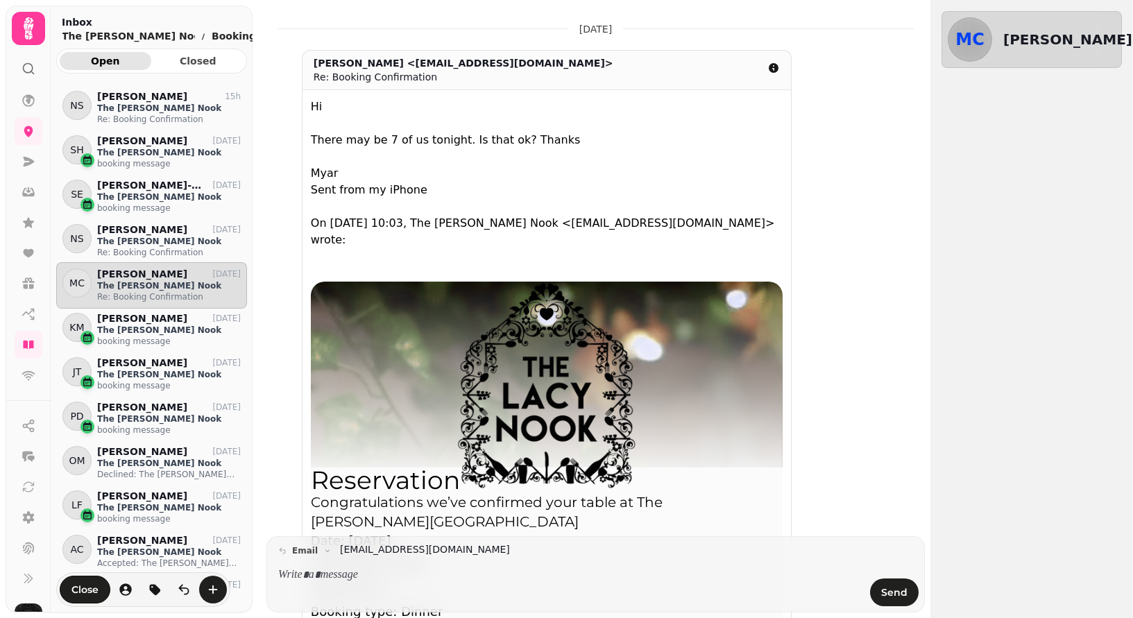
click at [28, 26] on icon at bounding box center [29, 28] width 10 height 22
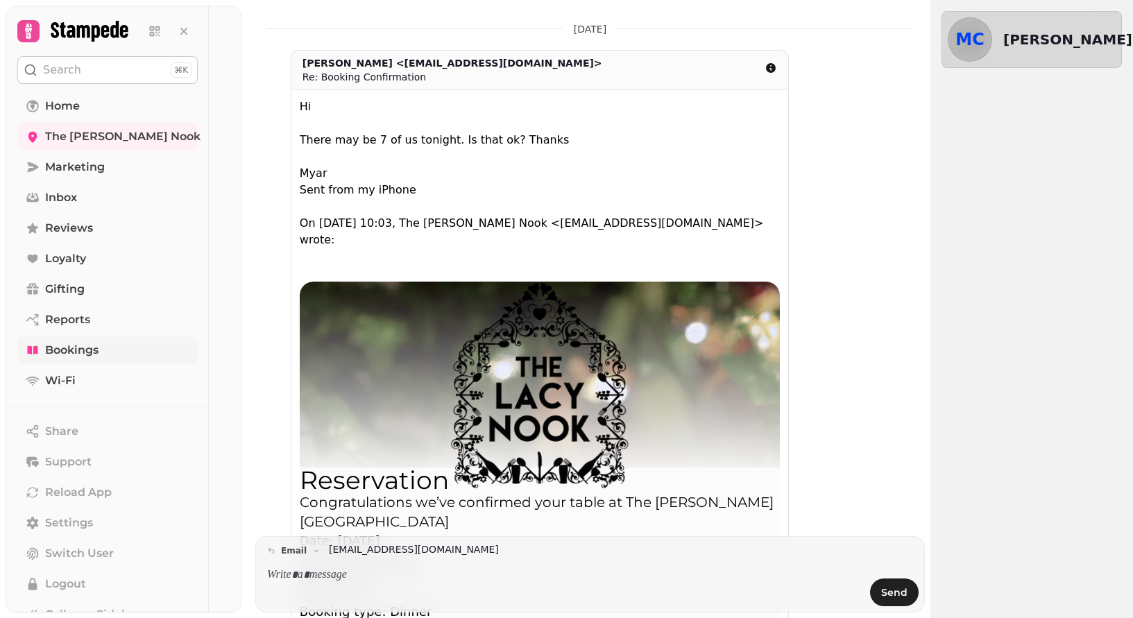
click at [65, 353] on span "Bookings" at bounding box center [71, 350] width 53 height 17
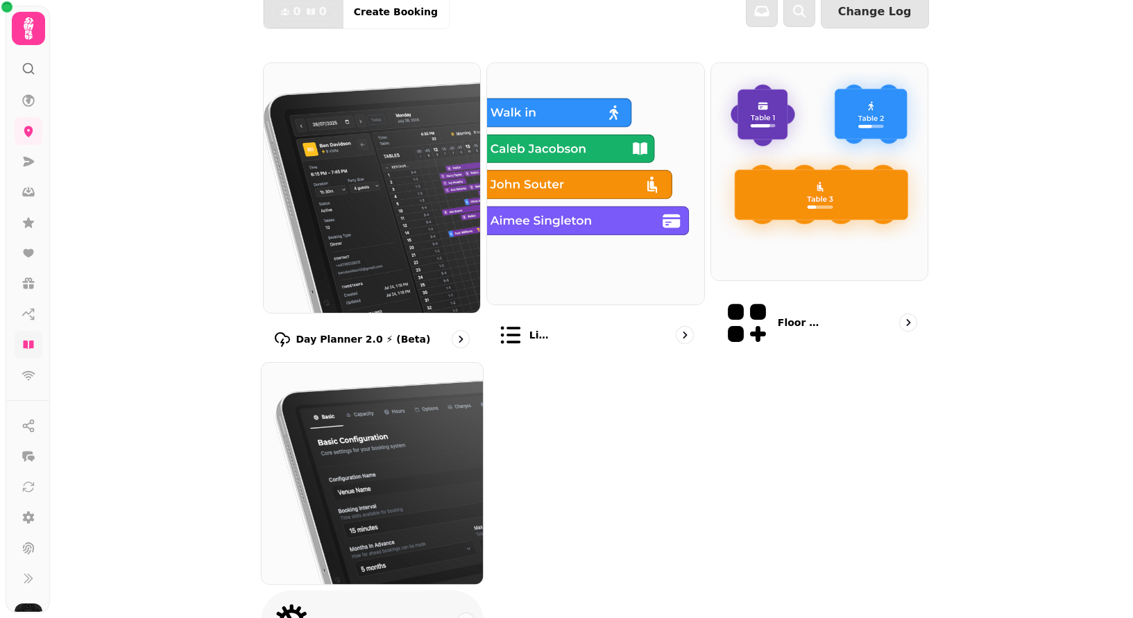
scroll to position [108, 0]
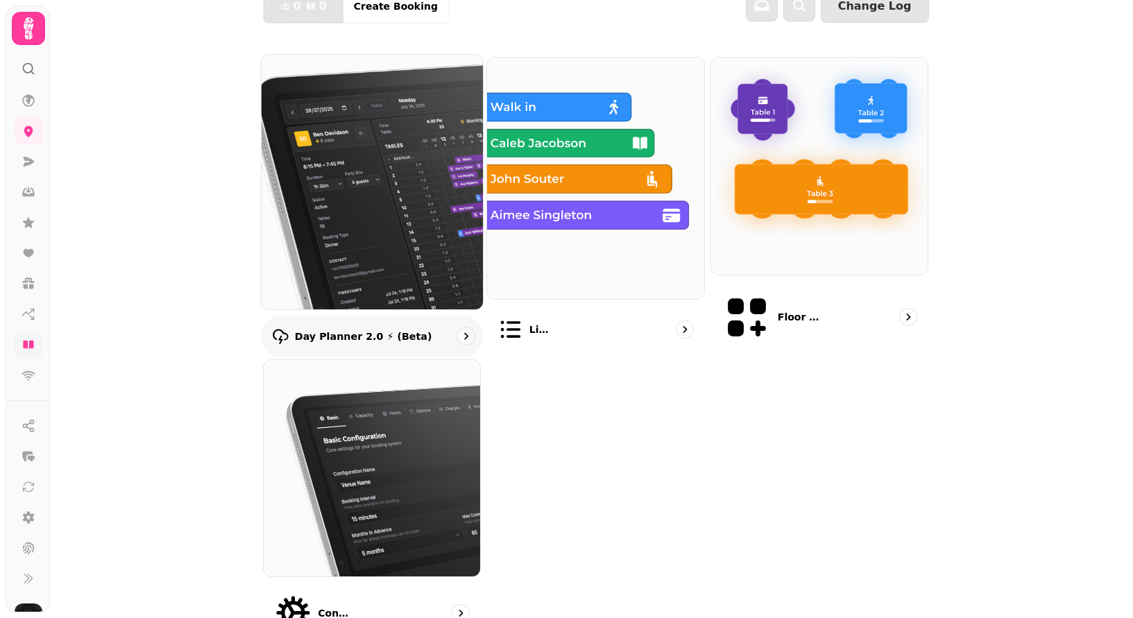
click at [408, 201] on img at bounding box center [372, 182] width 244 height 280
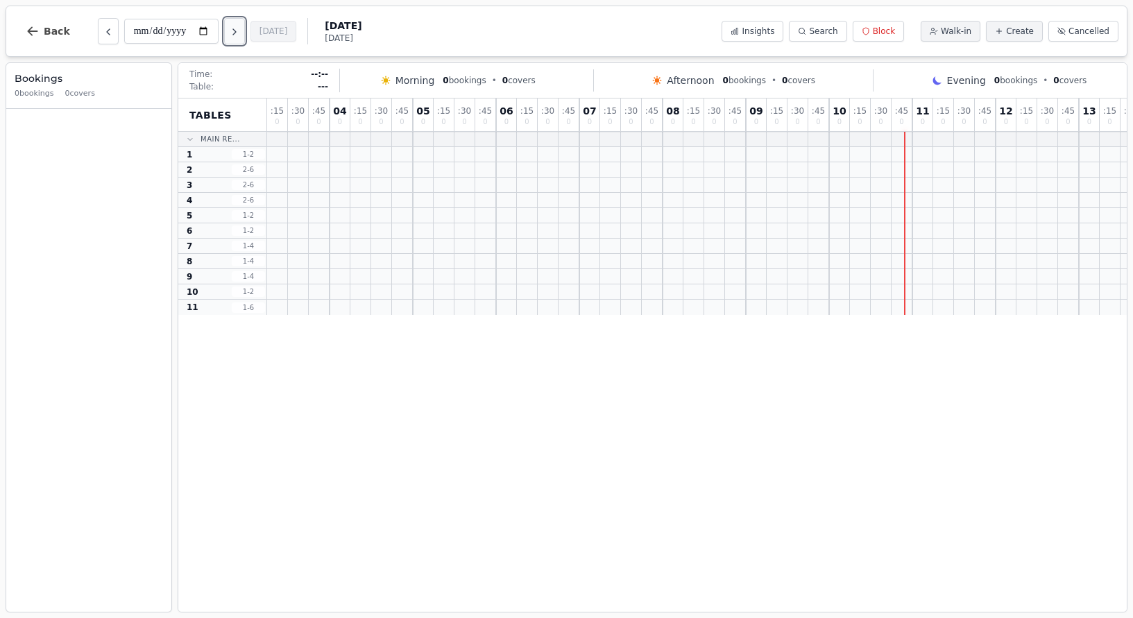
click at [240, 35] on icon "Next day" at bounding box center [234, 31] width 11 height 11
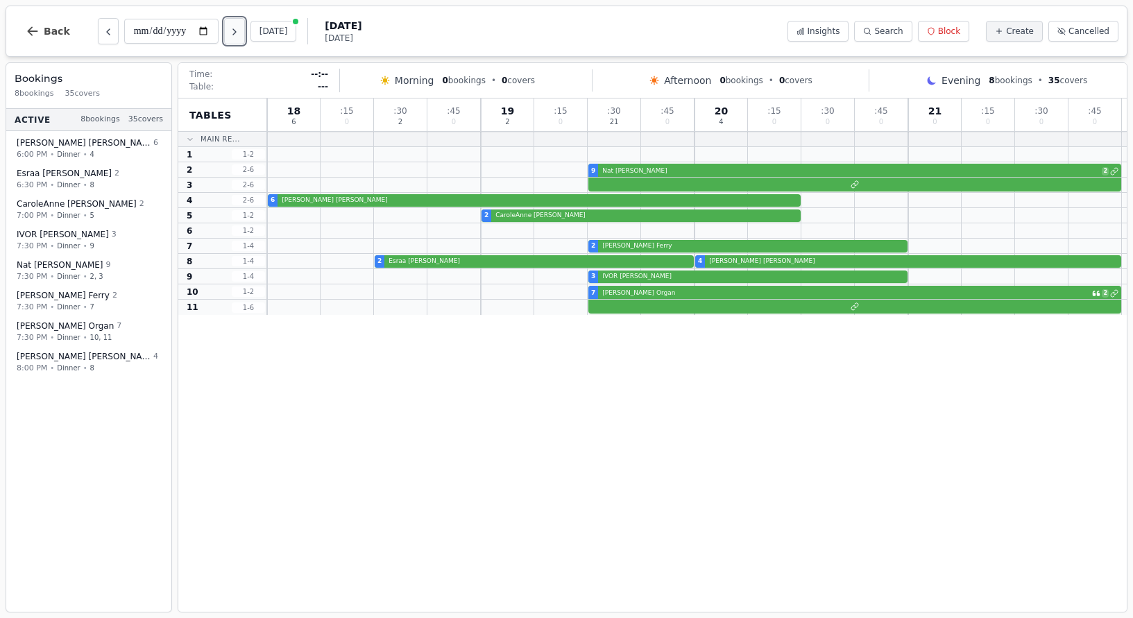
click at [240, 35] on icon "Next day" at bounding box center [234, 31] width 11 height 11
type input "**********"
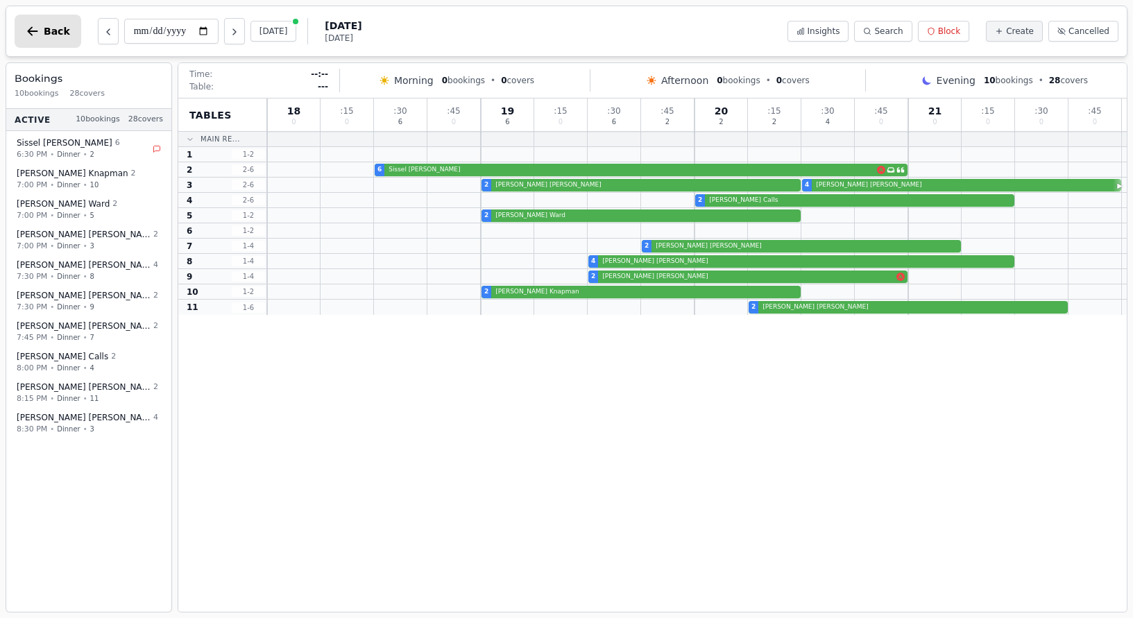
click at [41, 35] on button "Back" at bounding box center [48, 31] width 67 height 33
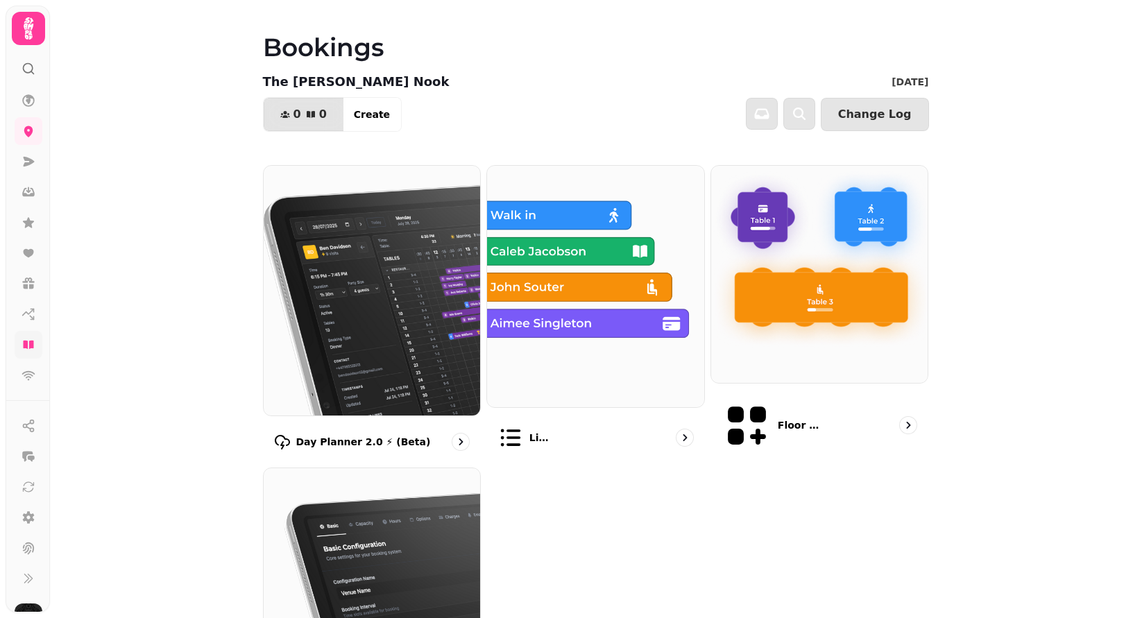
click at [33, 351] on icon at bounding box center [29, 345] width 14 height 14
click at [26, 24] on icon at bounding box center [29, 28] width 10 height 22
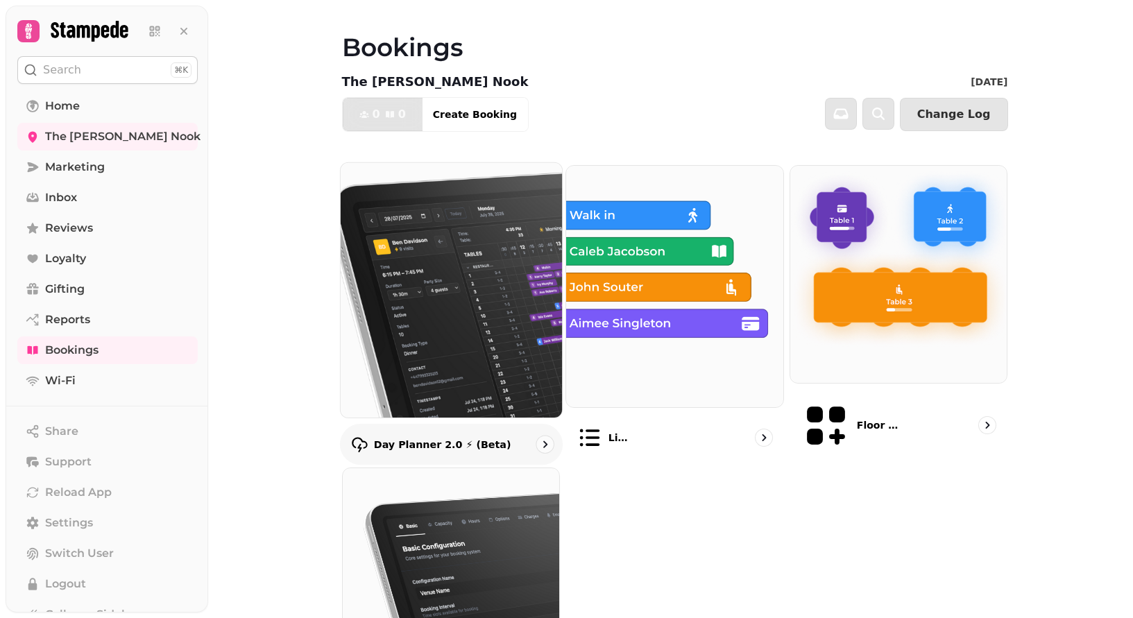
click at [543, 437] on icon "go to" at bounding box center [545, 444] width 14 height 14
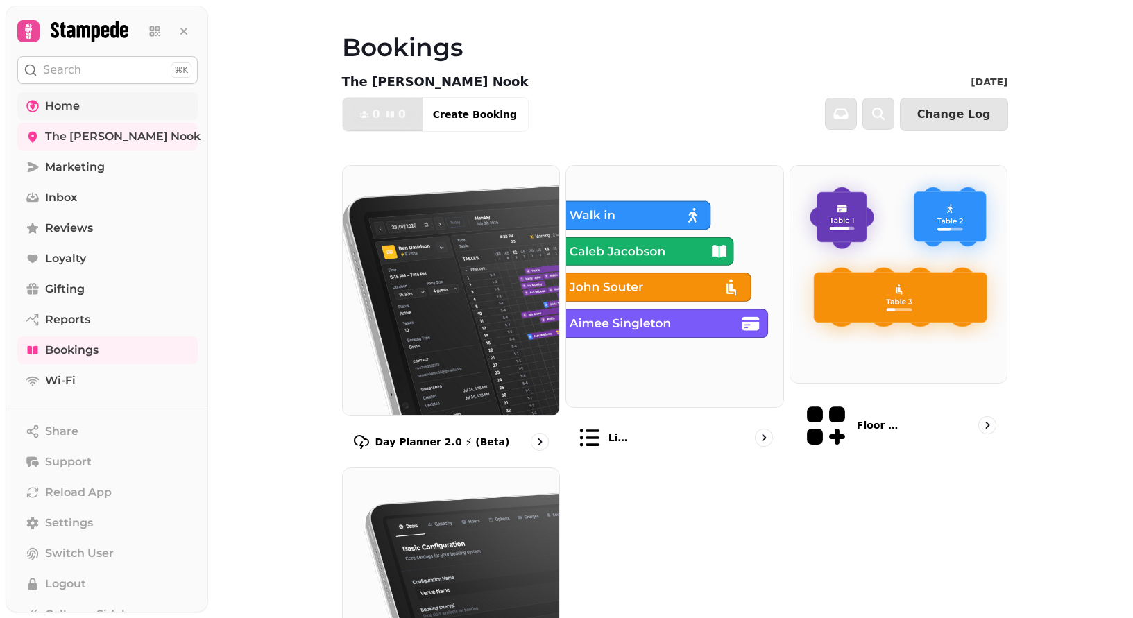
click at [62, 99] on span "Home" at bounding box center [62, 106] width 35 height 17
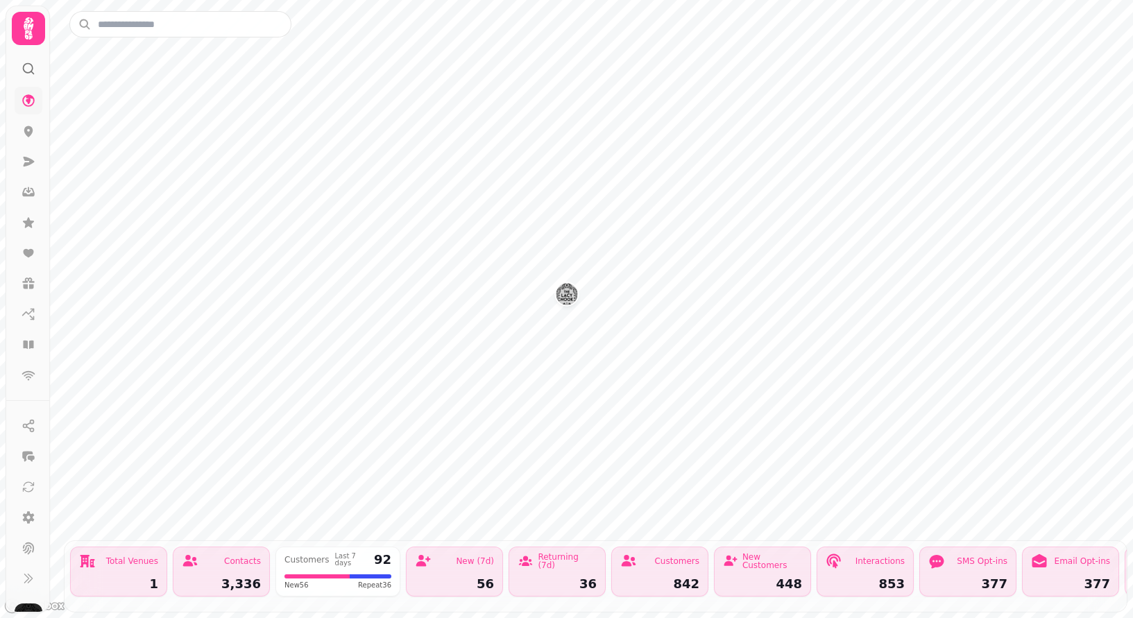
click at [35, 31] on icon at bounding box center [29, 29] width 28 height 28
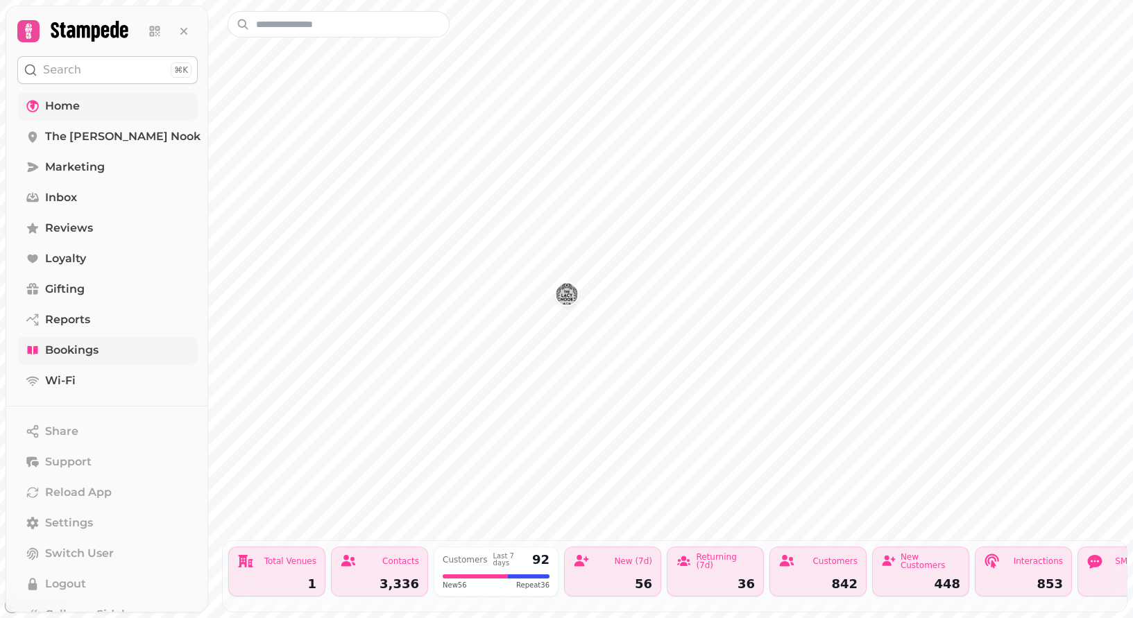
click at [65, 354] on span "Bookings" at bounding box center [71, 350] width 53 height 17
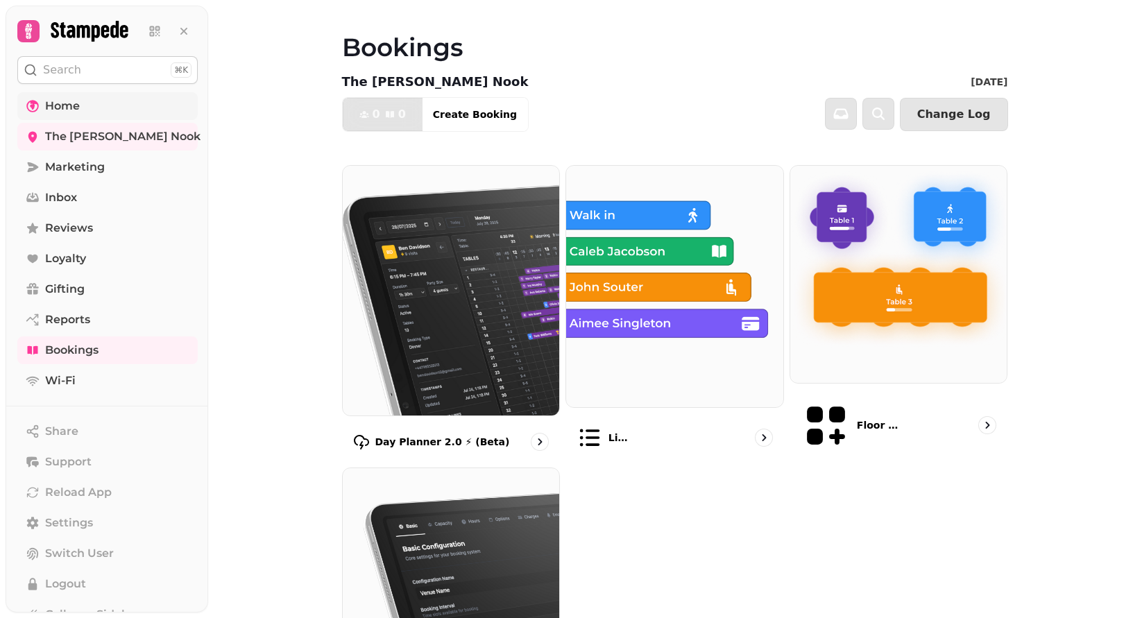
scroll to position [125, 0]
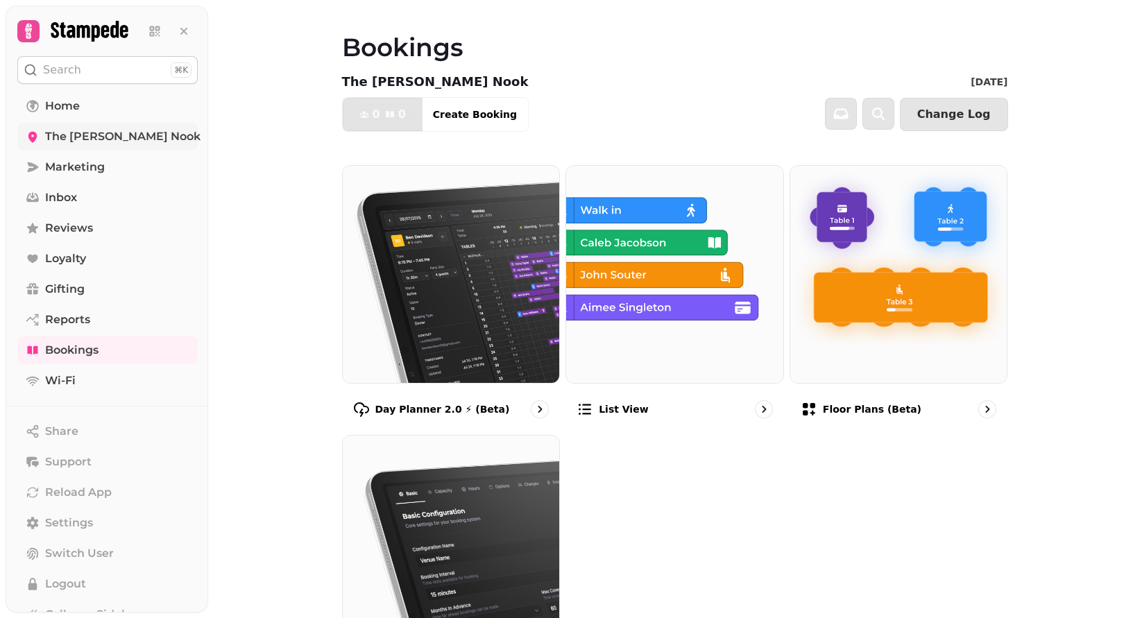
click at [74, 137] on span "The [PERSON_NAME] Nook" at bounding box center [122, 136] width 155 height 17
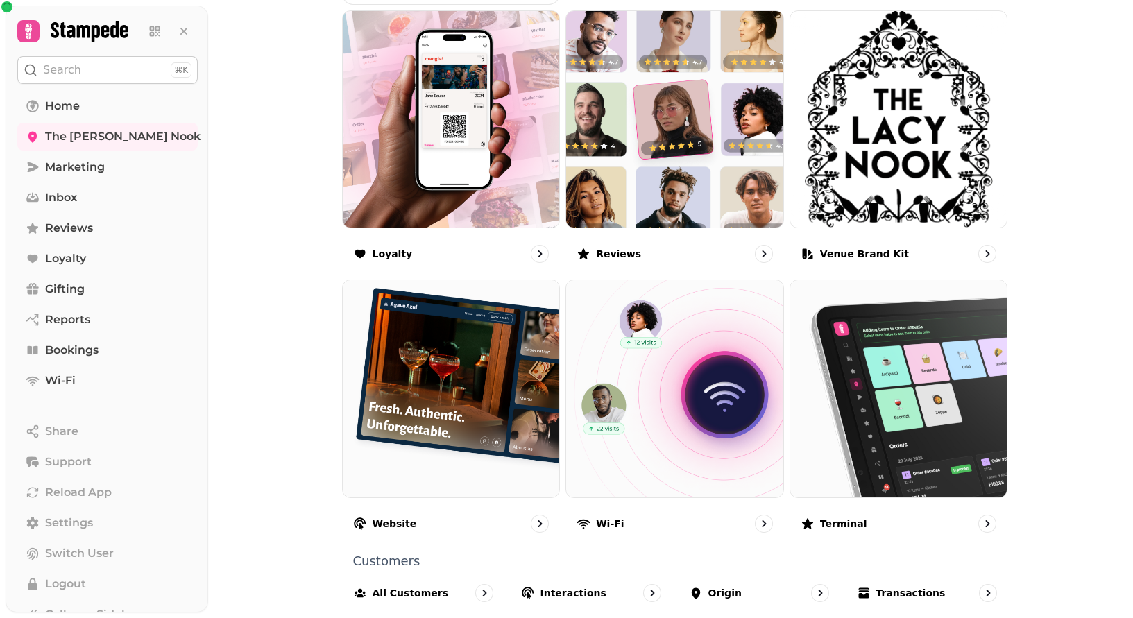
scroll to position [791, 0]
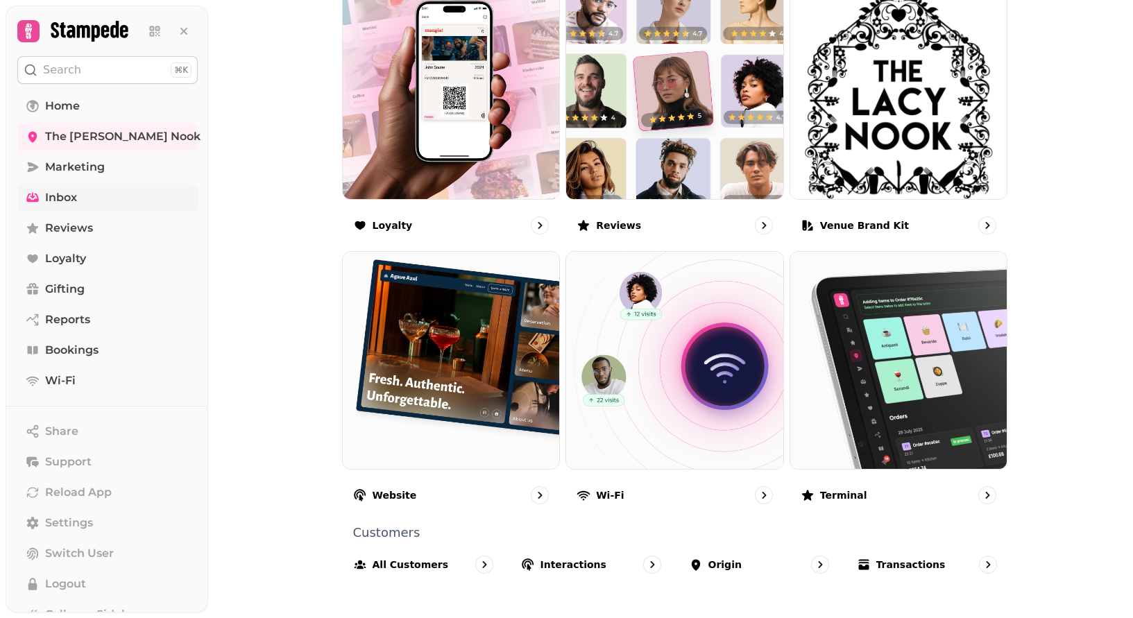
click at [57, 195] on span "Inbox" at bounding box center [61, 197] width 32 height 17
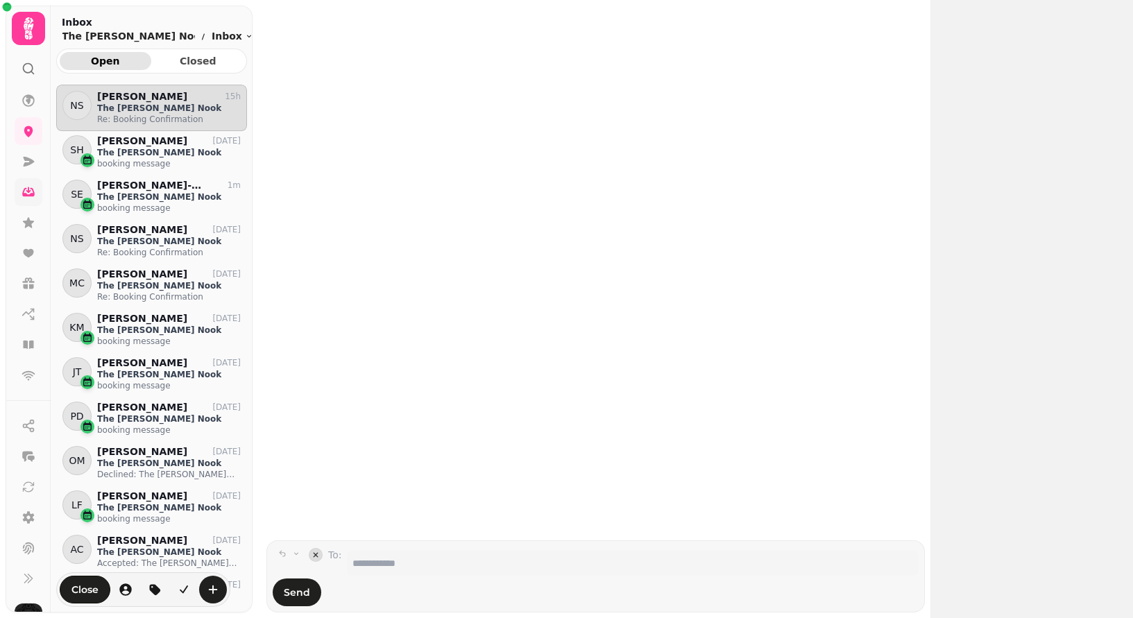
scroll to position [522, 191]
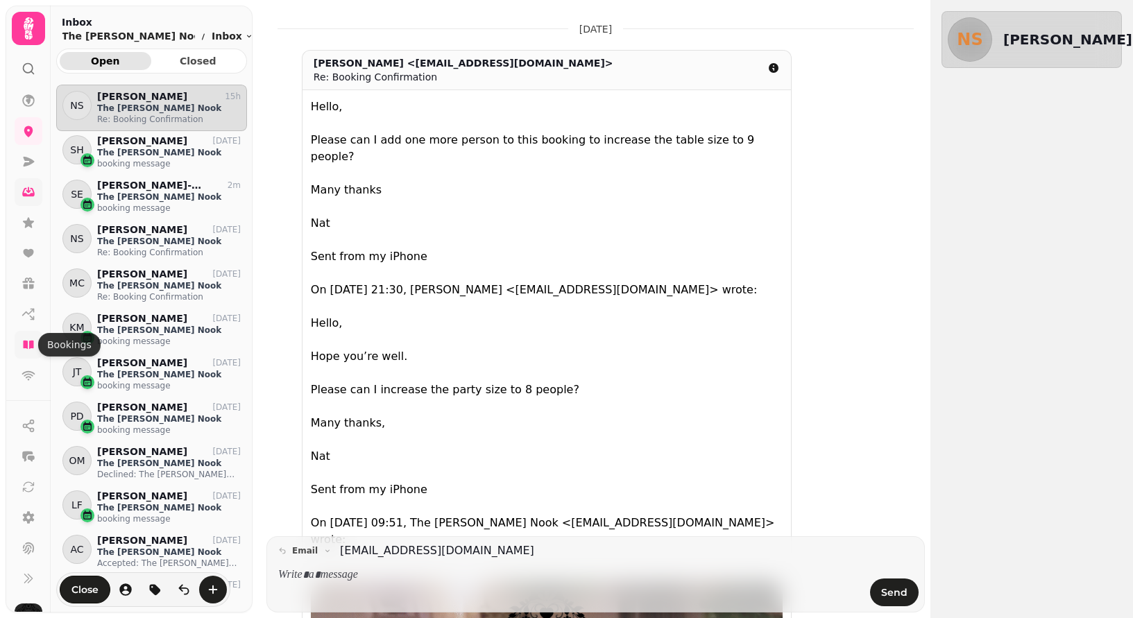
click at [29, 348] on icon at bounding box center [28, 345] width 10 height 8
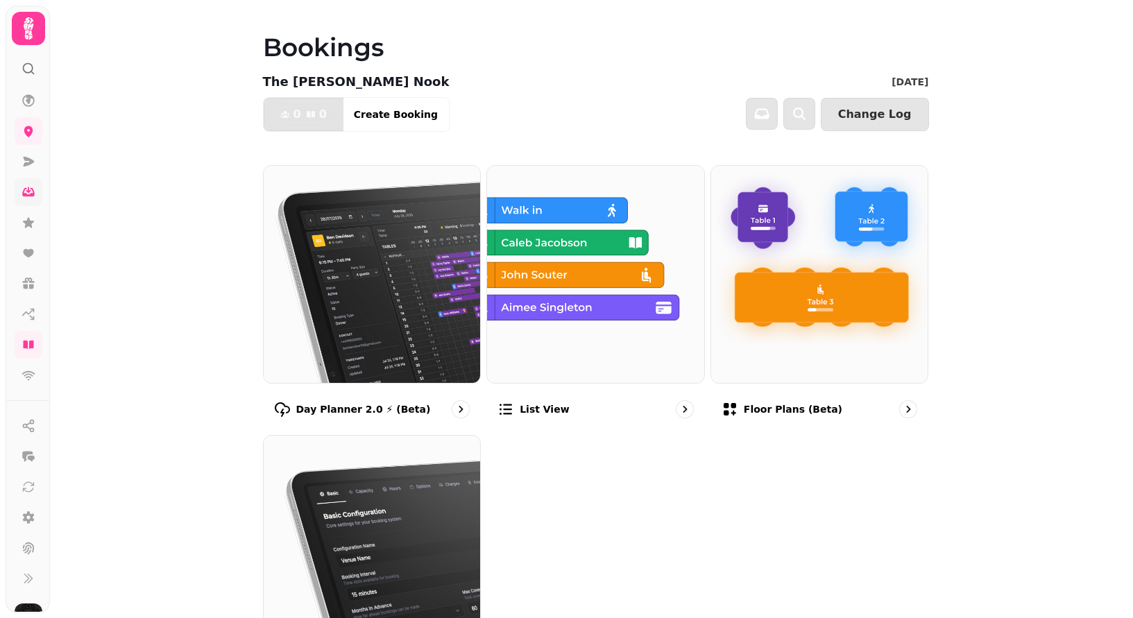
click at [27, 26] on icon at bounding box center [29, 29] width 28 height 28
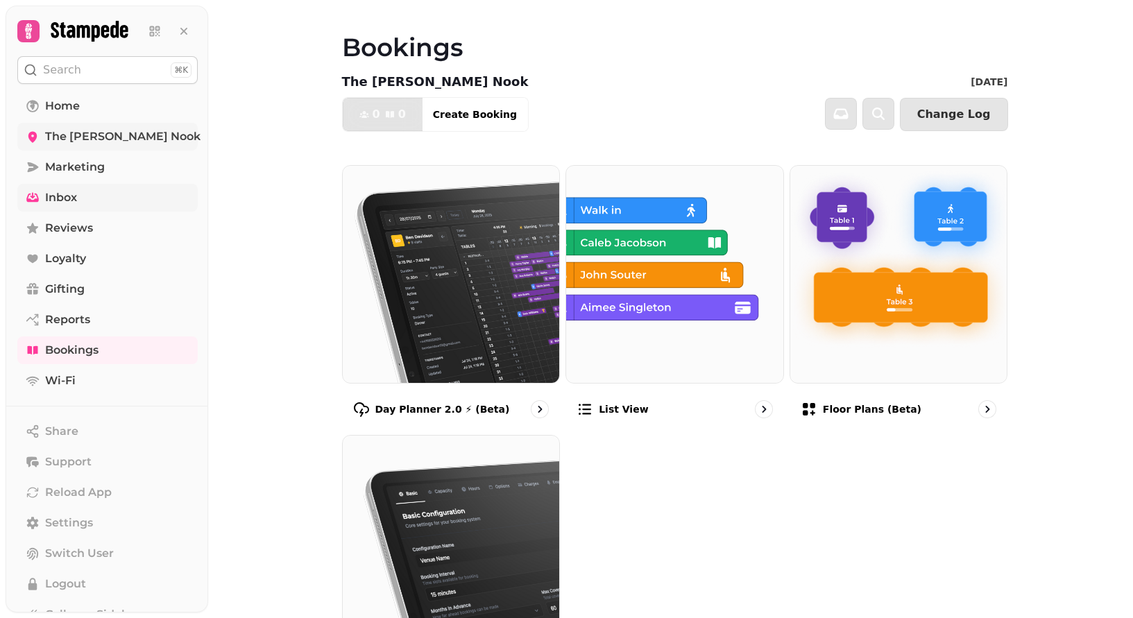
click at [45, 142] on span "The [PERSON_NAME] Nook" at bounding box center [122, 136] width 155 height 17
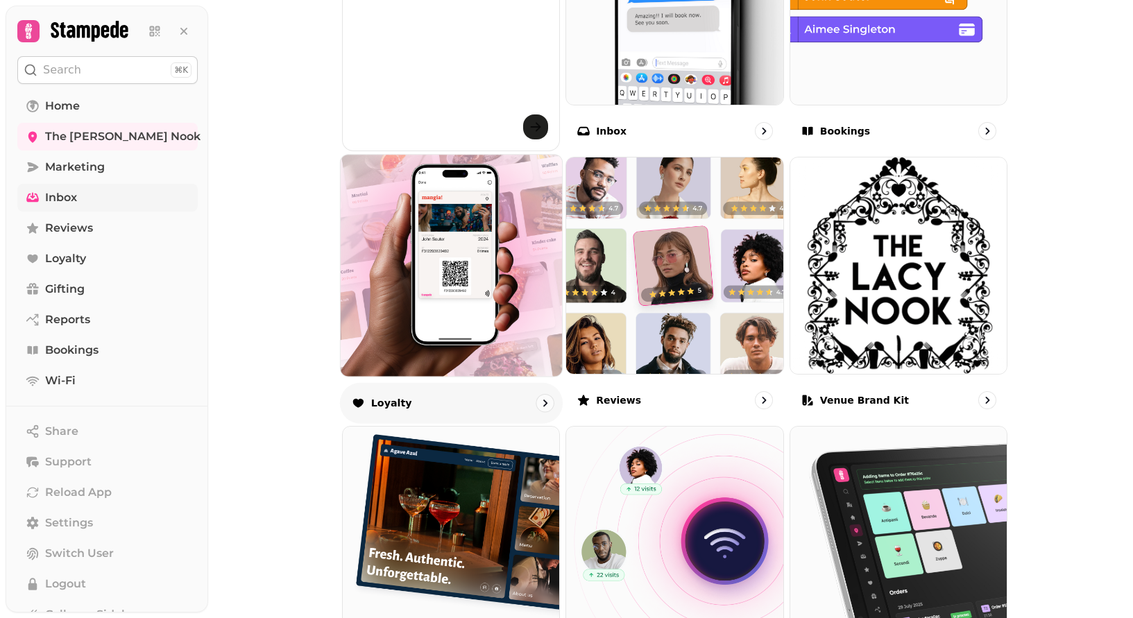
scroll to position [600, 0]
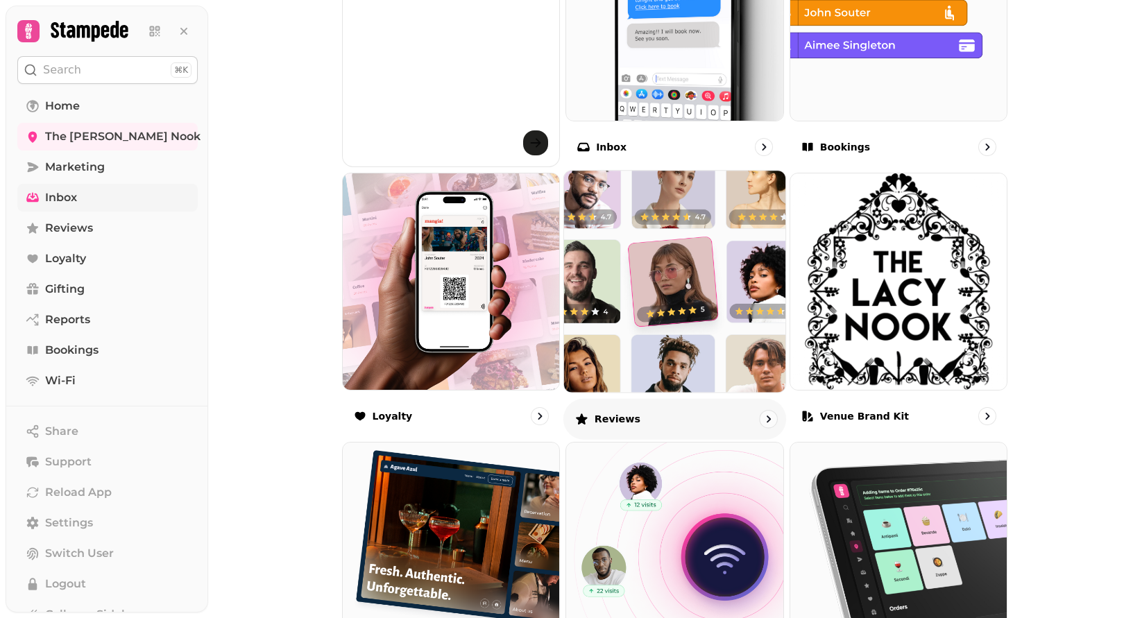
click at [677, 251] on img at bounding box center [675, 282] width 244 height 244
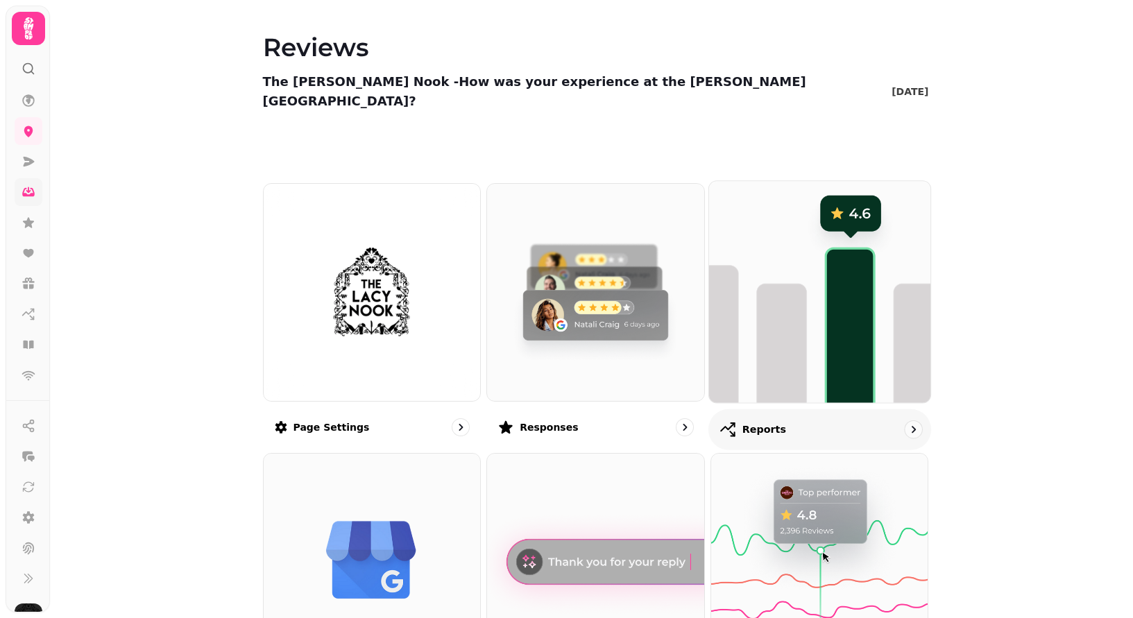
click at [750, 177] on img at bounding box center [820, 292] width 244 height 244
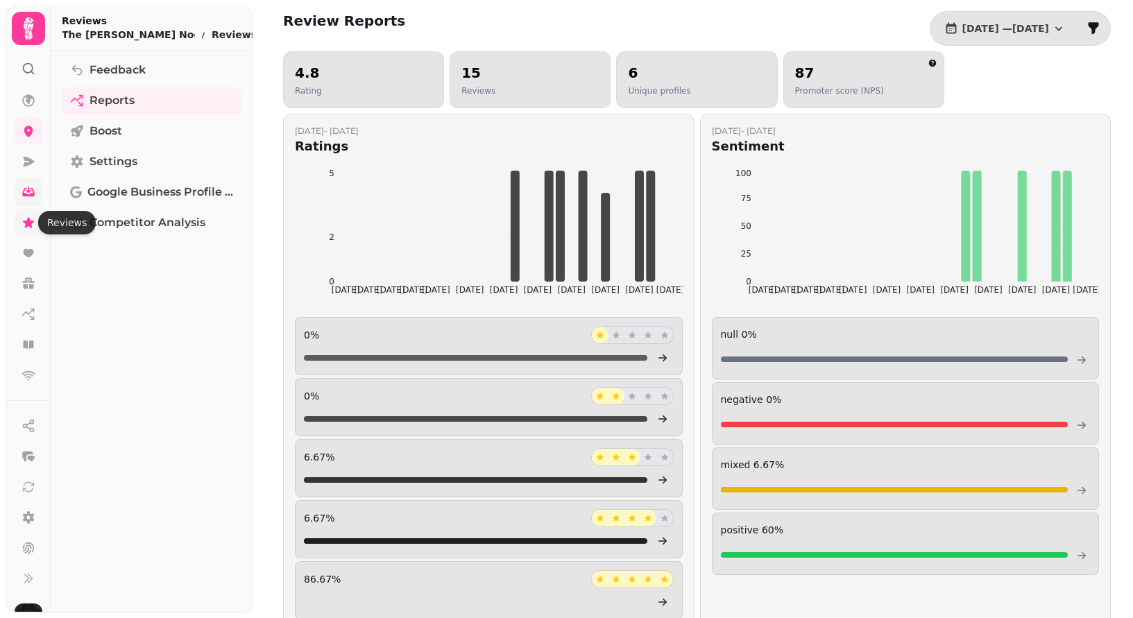
click at [30, 222] on icon at bounding box center [28, 222] width 11 height 10
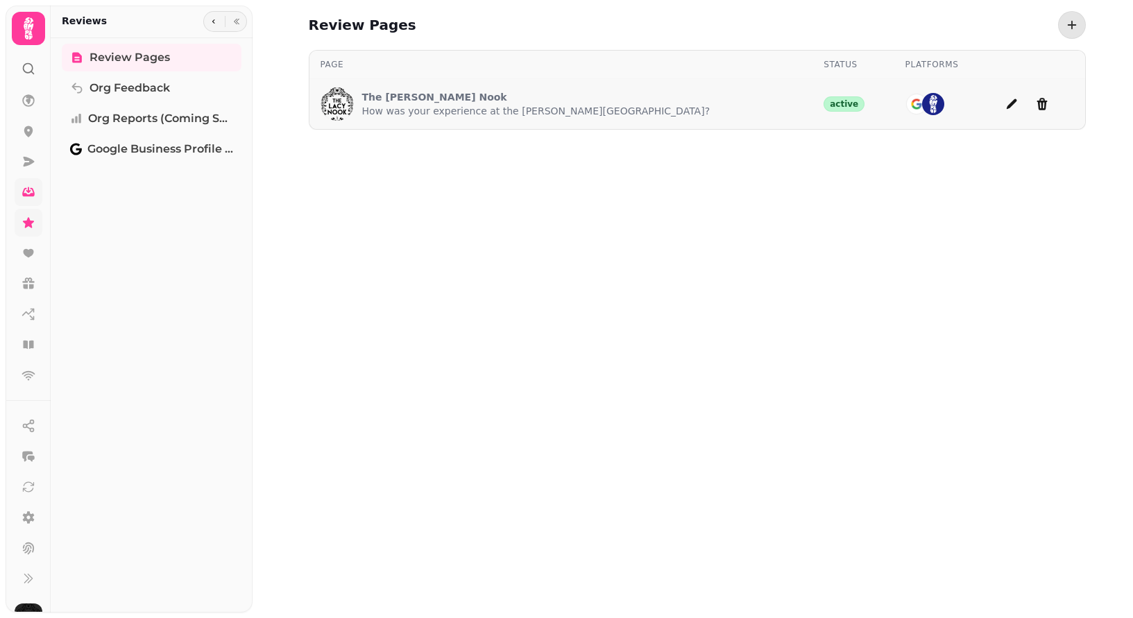
click at [643, 110] on div "The Lacy Nook How was your experience at the Lacy Nook?" at bounding box center [562, 103] width 482 height 33
click at [398, 108] on p "How was your experience at the Lacy Nook?" at bounding box center [536, 111] width 348 height 14
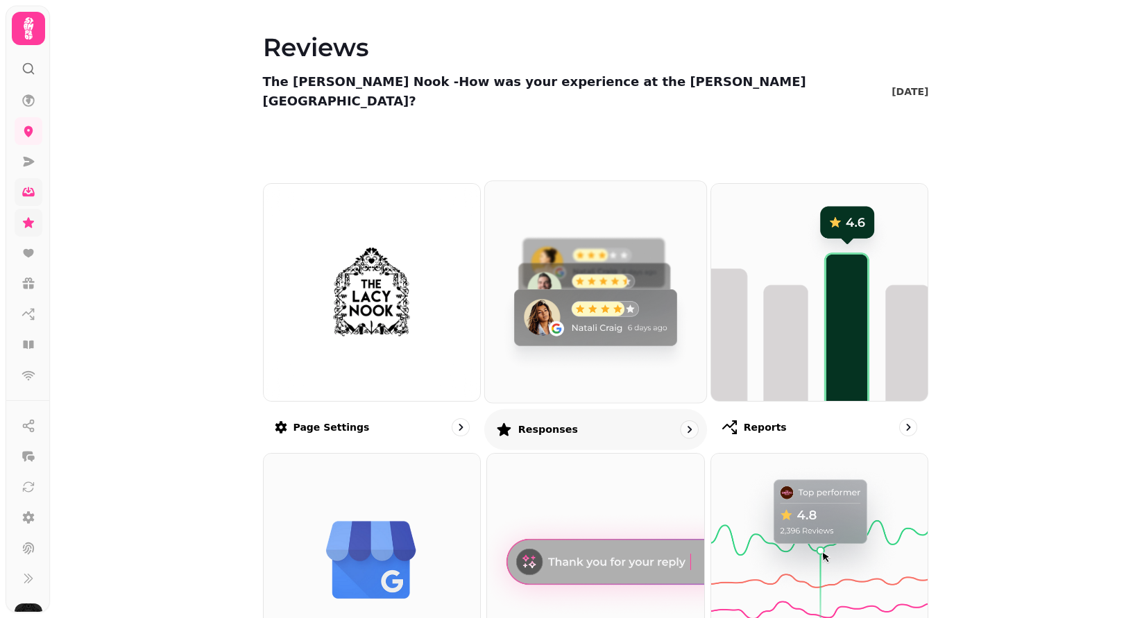
click at [557, 361] on img at bounding box center [596, 292] width 244 height 244
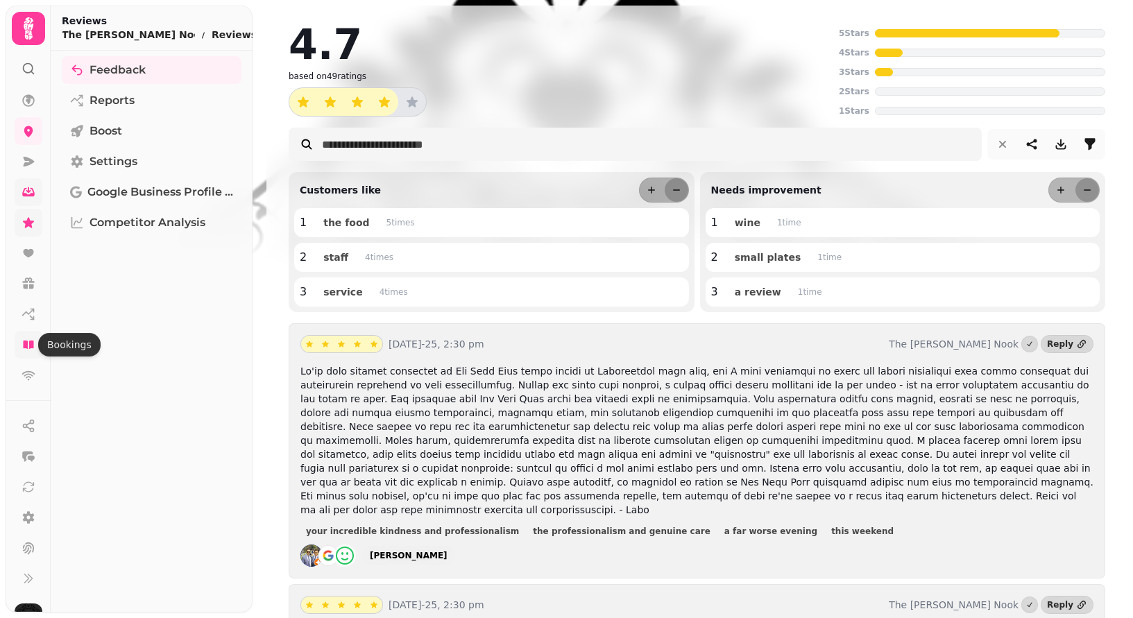
click at [28, 351] on icon at bounding box center [29, 345] width 14 height 14
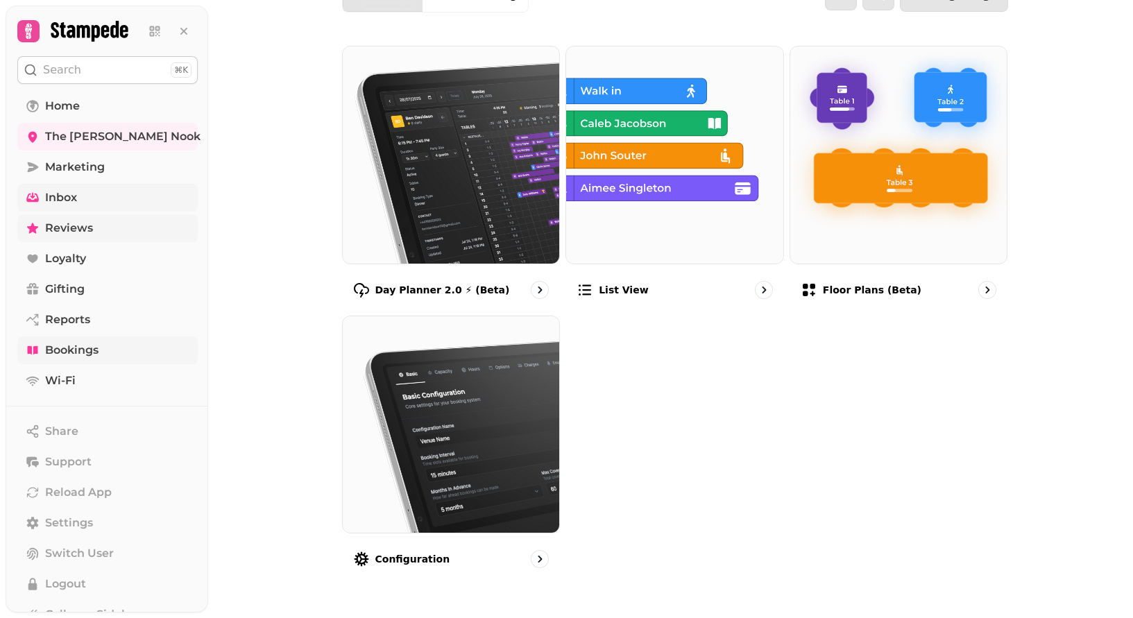
scroll to position [125, 0]
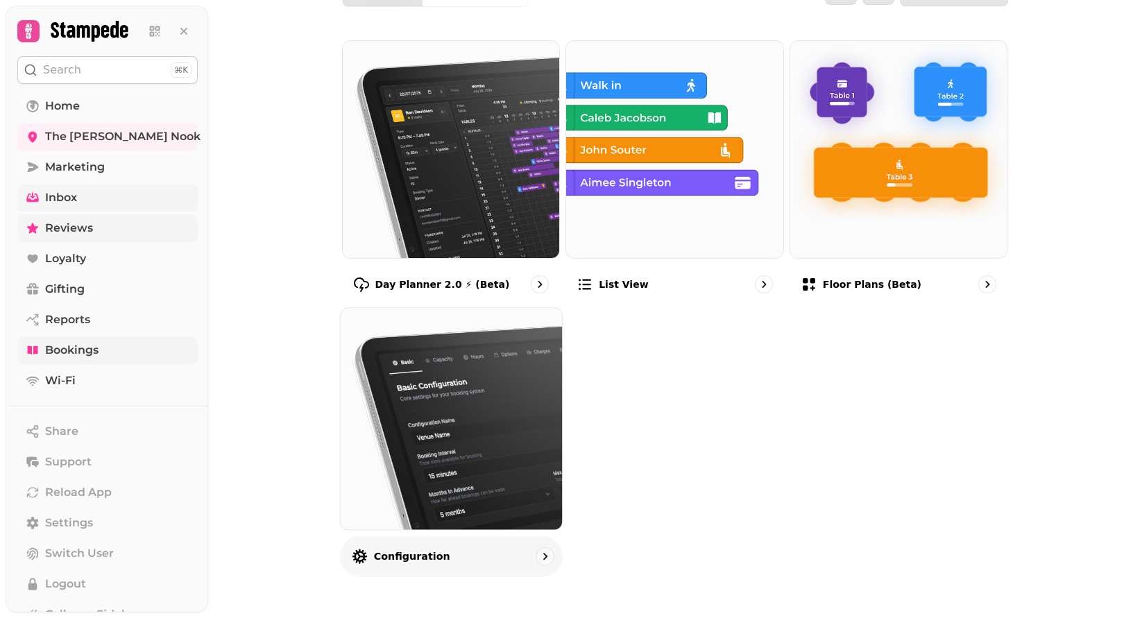
click at [436, 468] on img at bounding box center [451, 419] width 244 height 244
select select "**********"
select select "*"
select select "***"
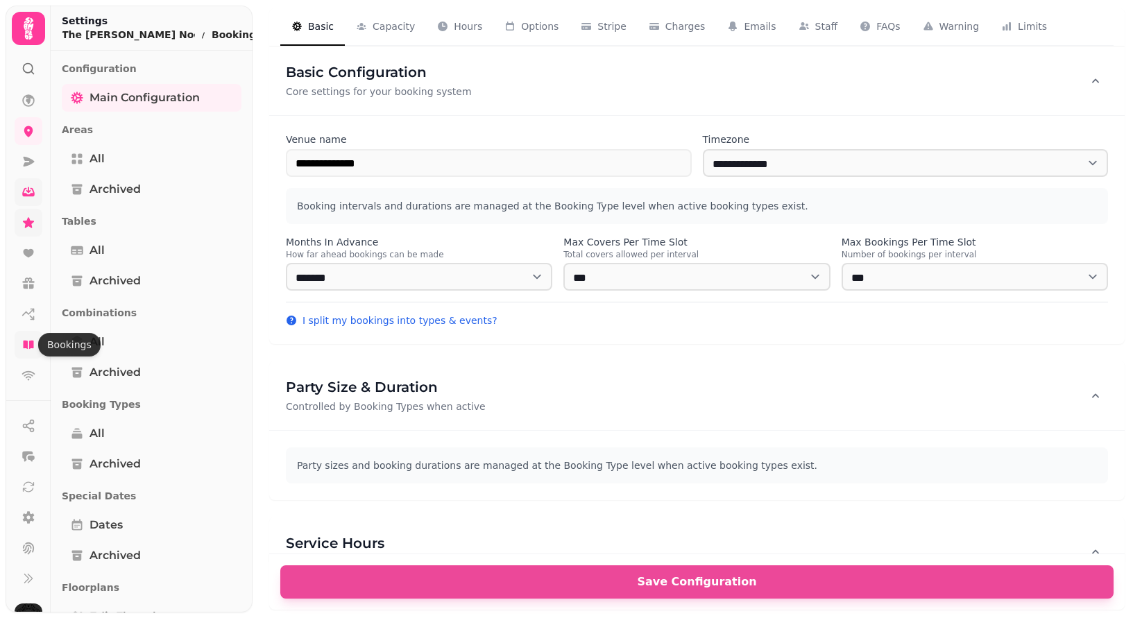
click at [31, 339] on icon at bounding box center [29, 345] width 14 height 14
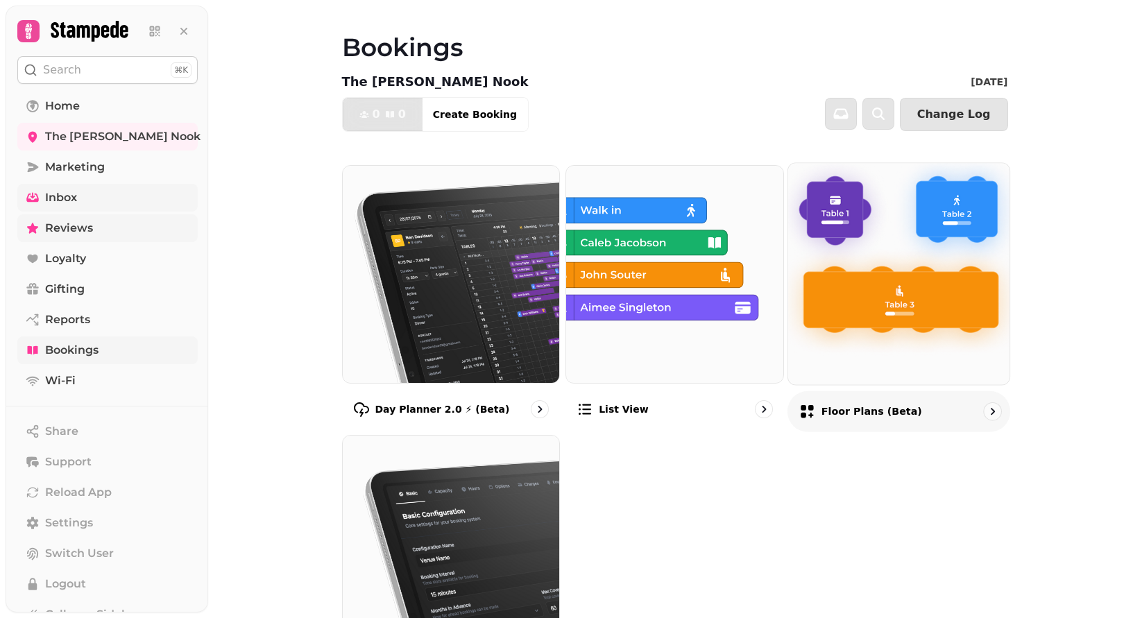
scroll to position [125, 0]
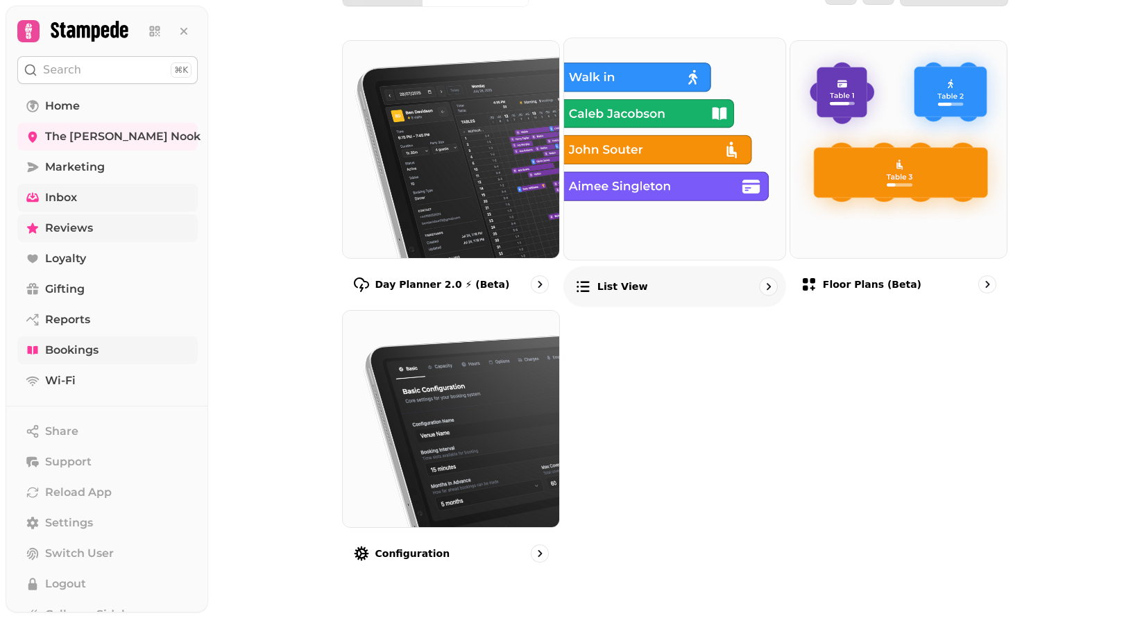
click at [650, 163] on img at bounding box center [675, 149] width 244 height 244
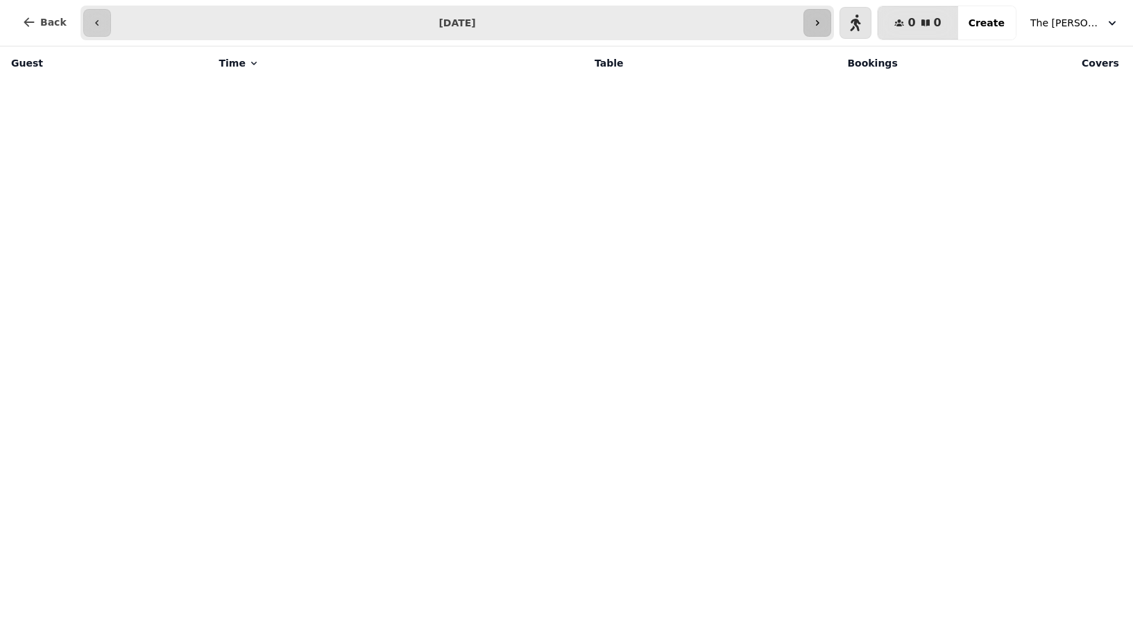
click at [822, 33] on button "button" at bounding box center [818, 23] width 28 height 28
type input "**********"
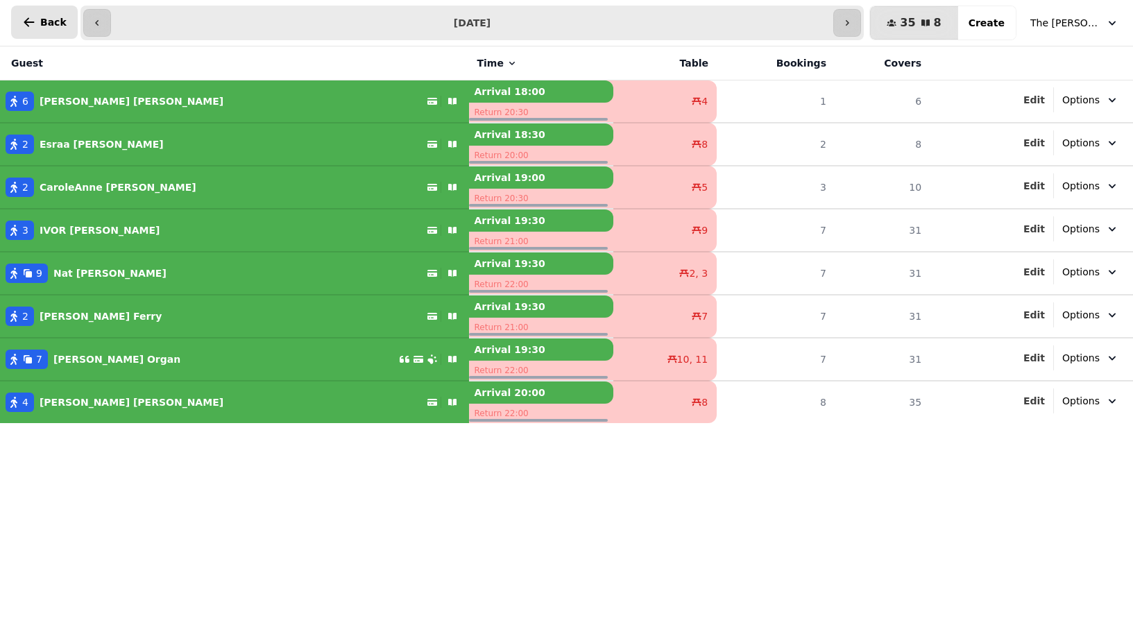
click at [26, 20] on icon "button" at bounding box center [29, 21] width 10 height 9
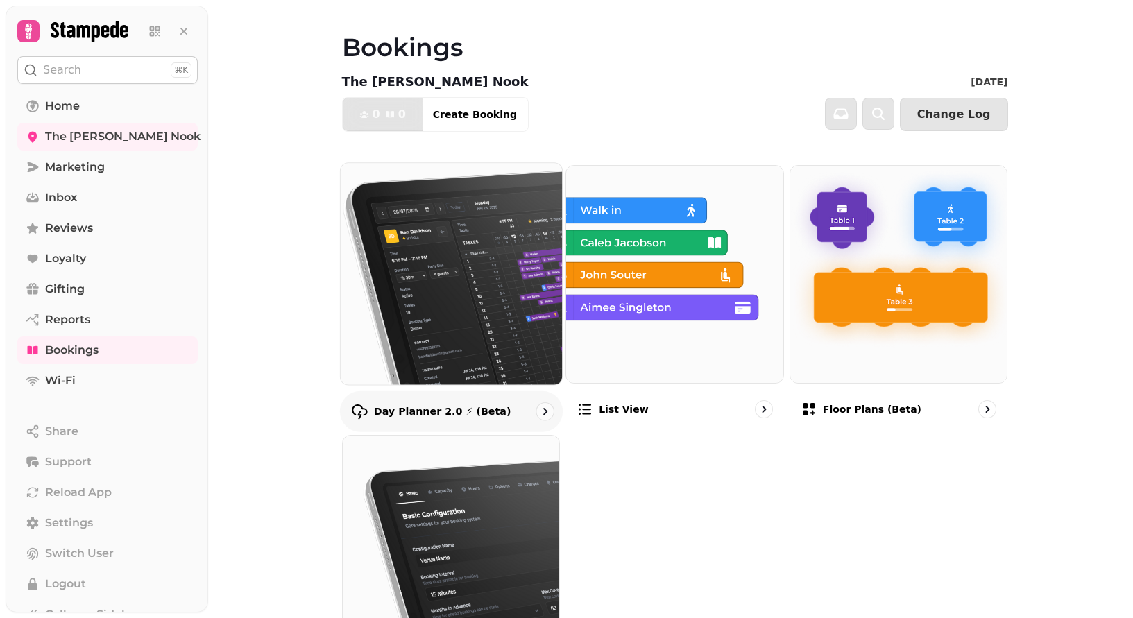
scroll to position [125, 0]
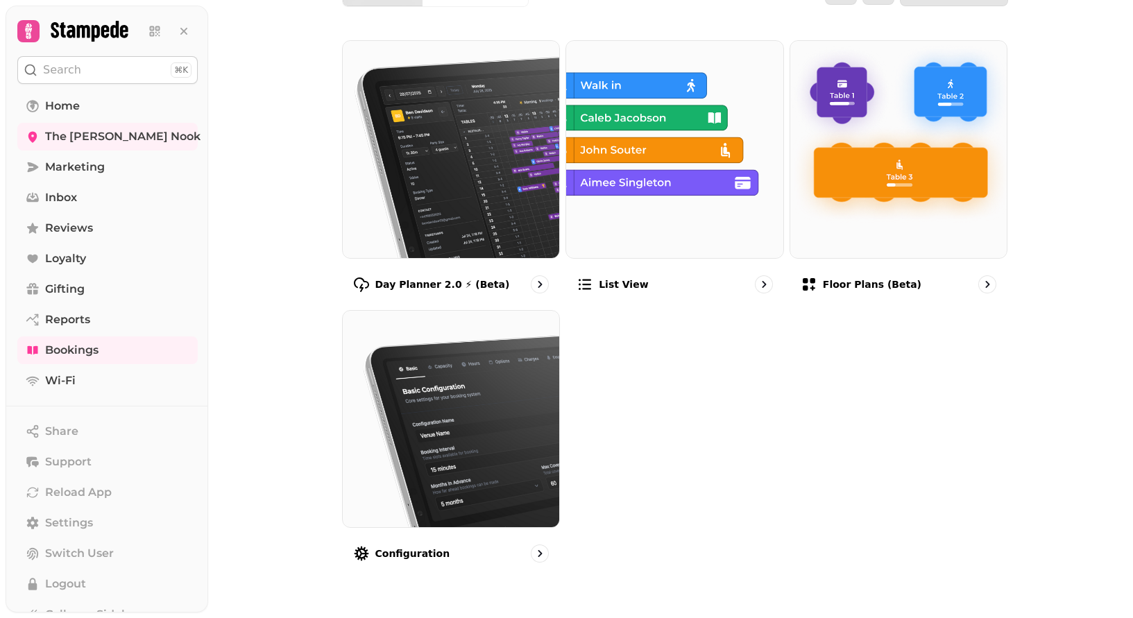
click at [659, 495] on div "Day Planner 2.0 ⚡ (Beta) List view Floor Plans (beta) Configuration" at bounding box center [675, 307] width 666 height 534
click at [673, 409] on div "Day Planner 2.0 ⚡ (Beta) List view Floor Plans (beta) Configuration" at bounding box center [675, 307] width 666 height 534
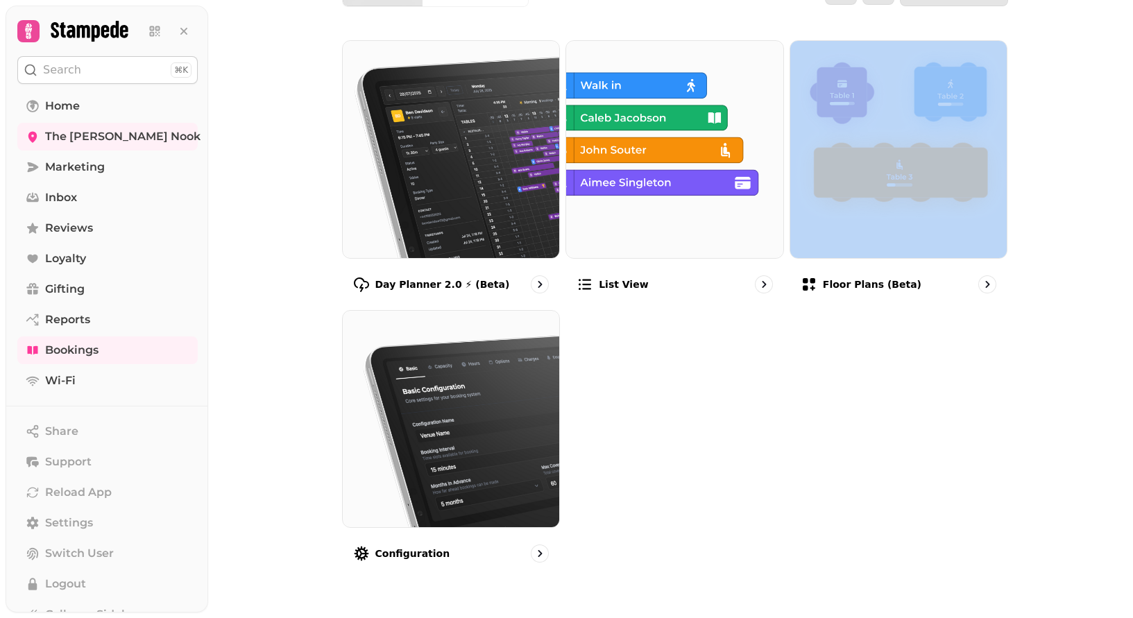
click at [673, 409] on div "Day Planner 2.0 ⚡ (Beta) List view Floor Plans (beta) Configuration" at bounding box center [675, 307] width 666 height 534
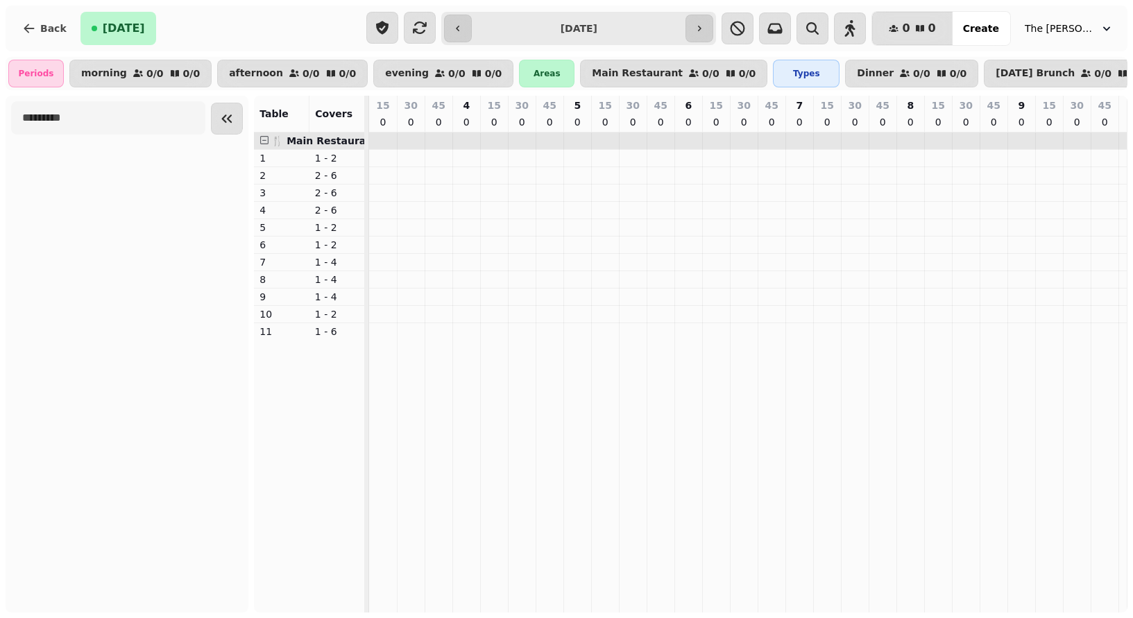
scroll to position [0, 859]
click at [714, 22] on button "button" at bounding box center [700, 29] width 28 height 28
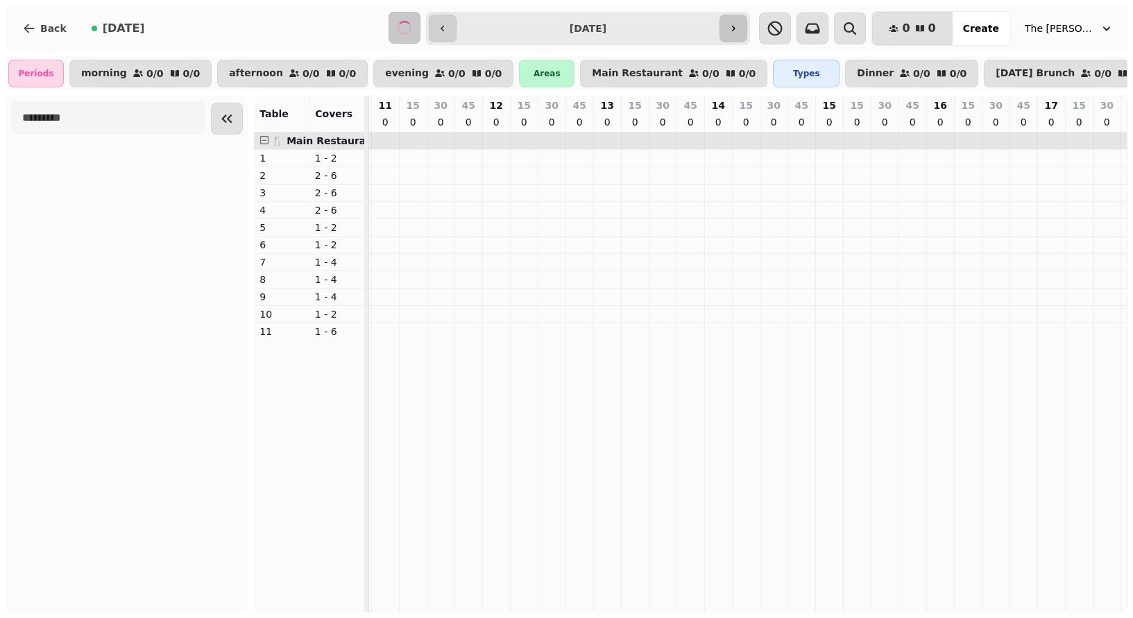
scroll to position [0, 0]
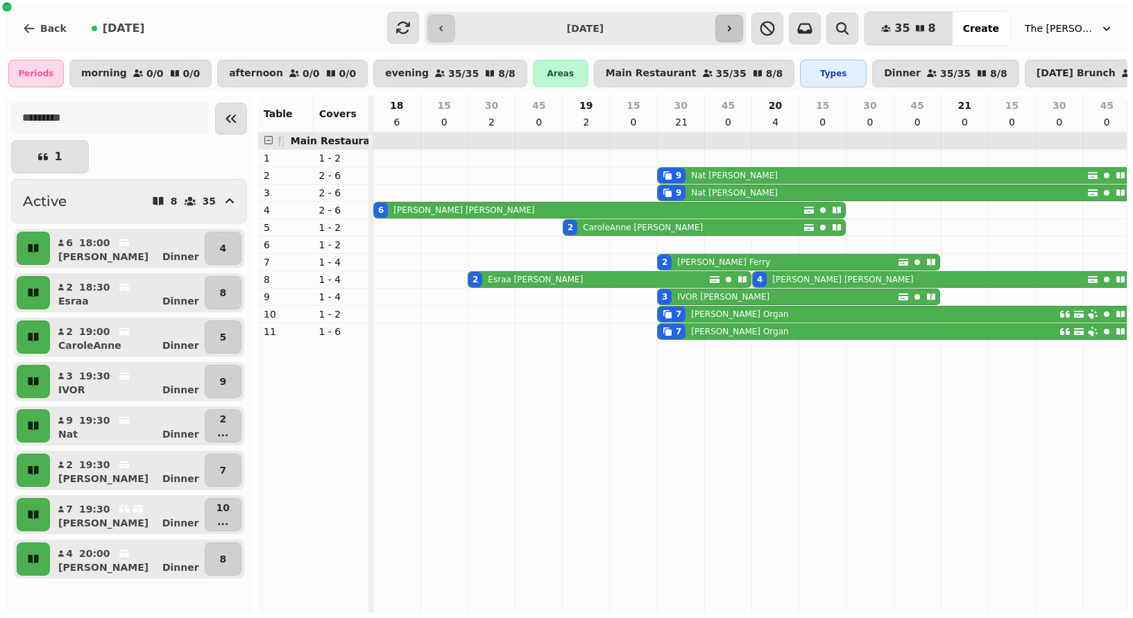
click at [729, 27] on icon "button" at bounding box center [729, 28] width 11 height 11
type input "**********"
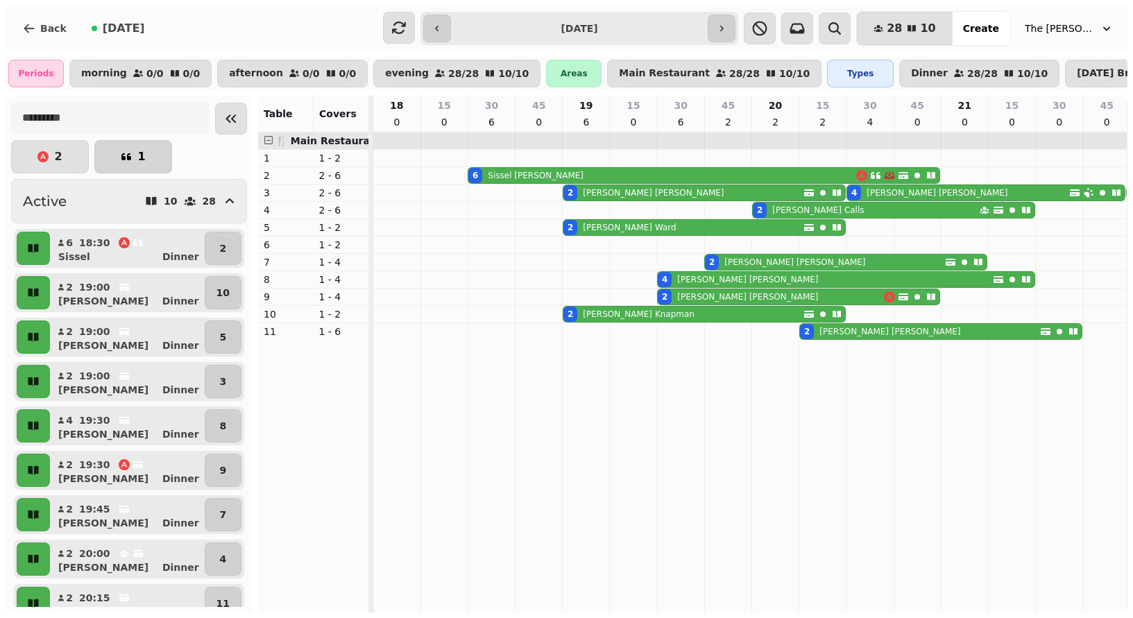
click at [143, 156] on p "1" at bounding box center [141, 156] width 8 height 11
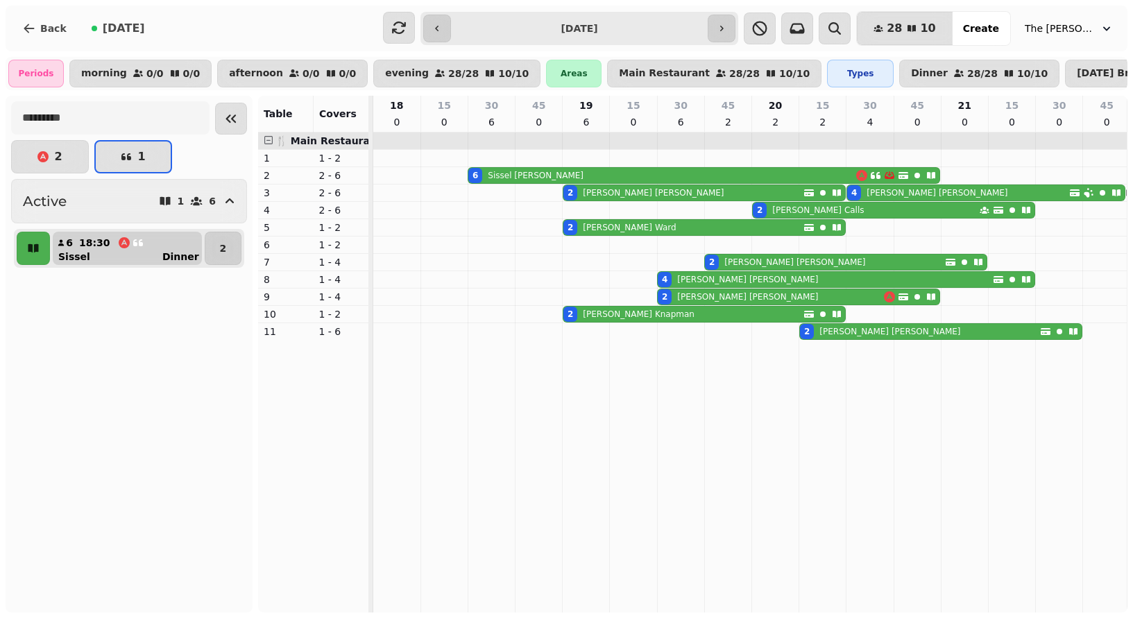
click at [128, 252] on div "[PERSON_NAME]" at bounding box center [133, 257] width 138 height 14
select select "**********"
select select "*"
select select "****"
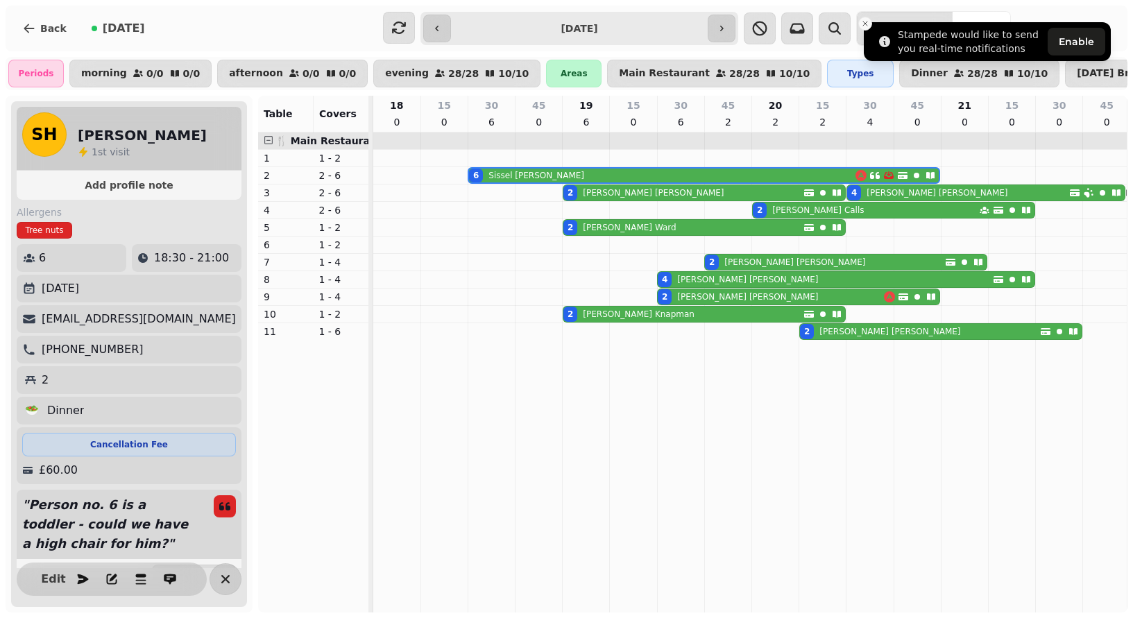
click at [866, 23] on icon "Close toast" at bounding box center [865, 23] width 8 height 8
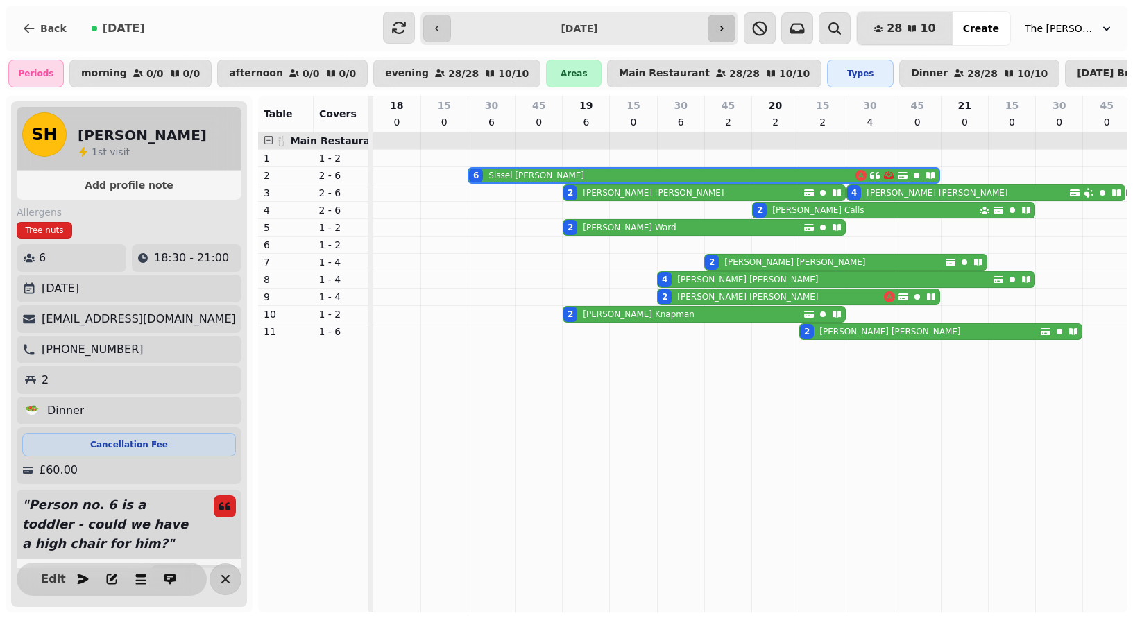
click at [736, 38] on button "button" at bounding box center [722, 29] width 28 height 28
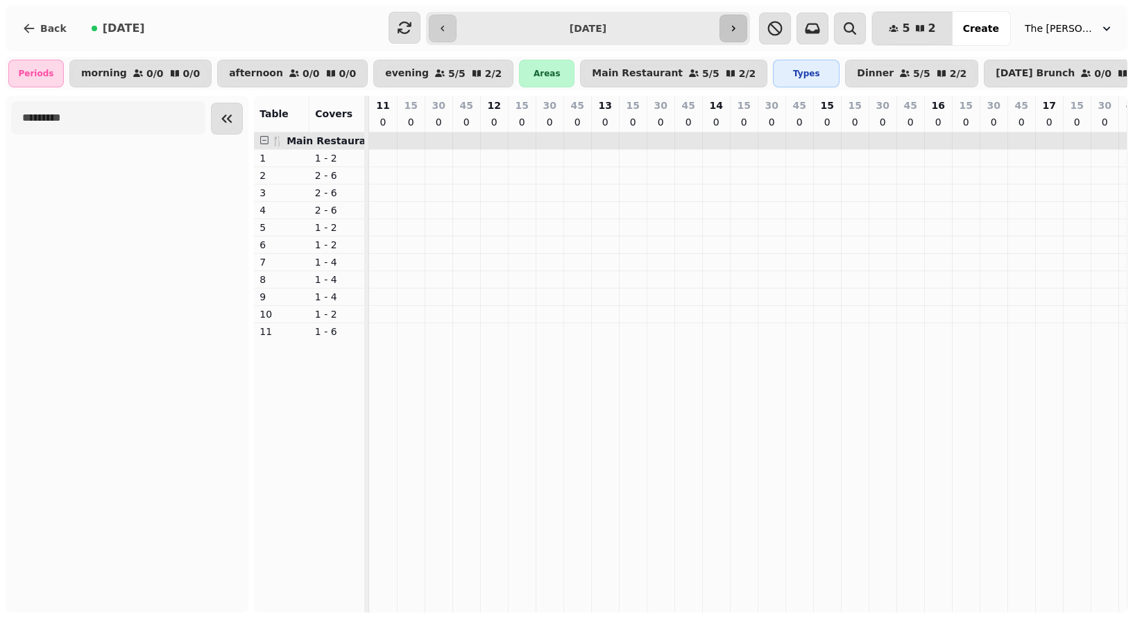
click at [736, 27] on icon "button" at bounding box center [733, 28] width 11 height 11
type input "**********"
